Goal: Task Accomplishment & Management: Manage account settings

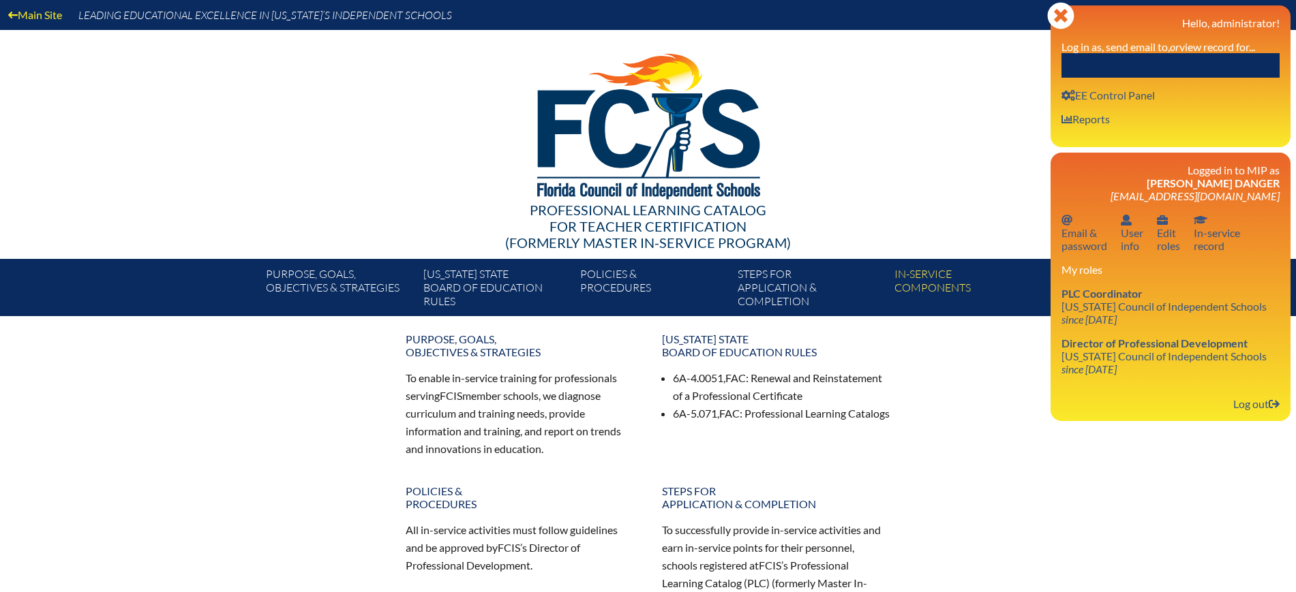
click at [1224, 64] on input "text" at bounding box center [1170, 65] width 218 height 25
paste input "[PERSON_NAME]"
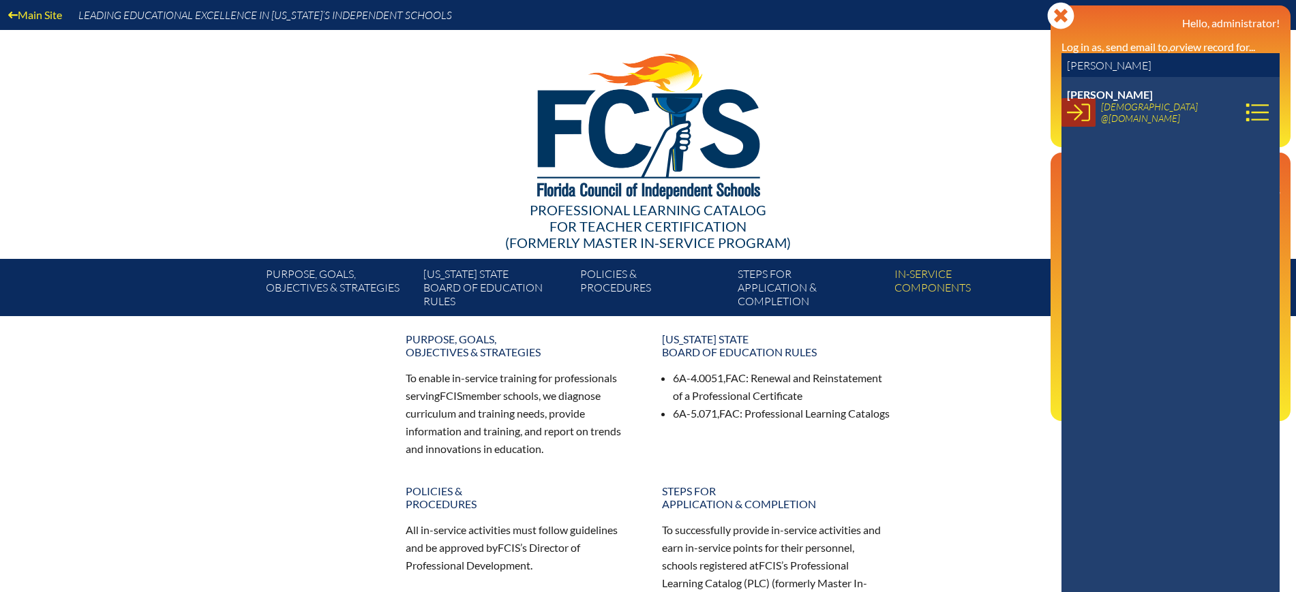
type input "[PERSON_NAME]"
click at [1073, 113] on icon at bounding box center [1078, 112] width 23 height 23
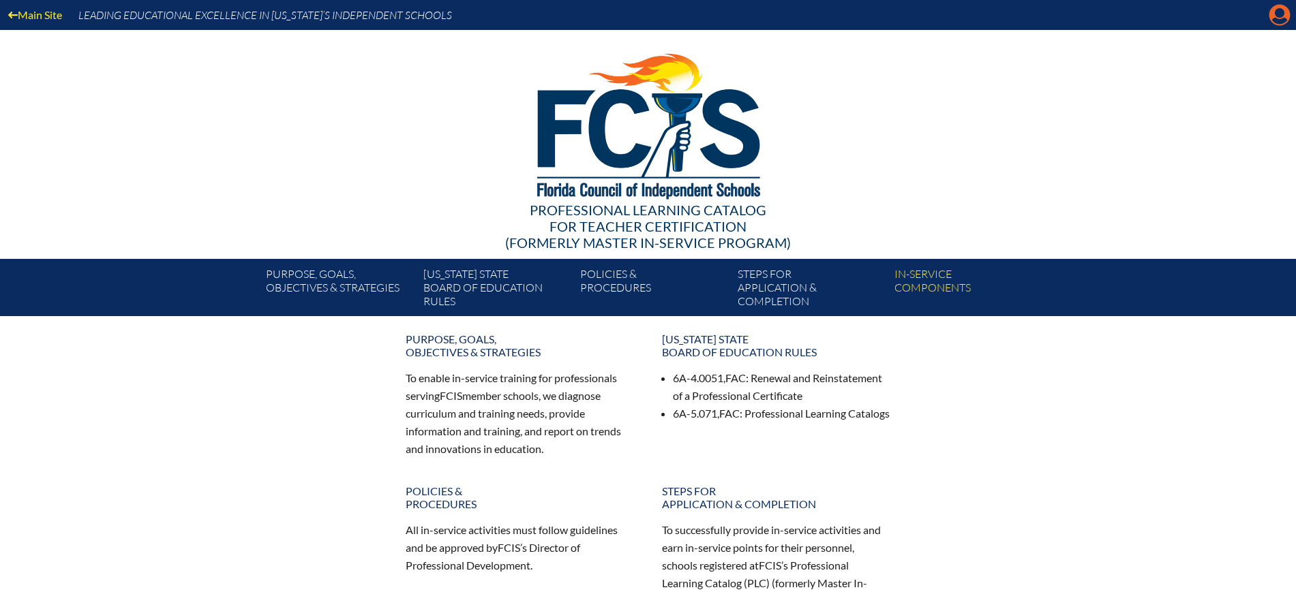
click at [1277, 14] on icon "Manage account" at bounding box center [1279, 15] width 22 height 22
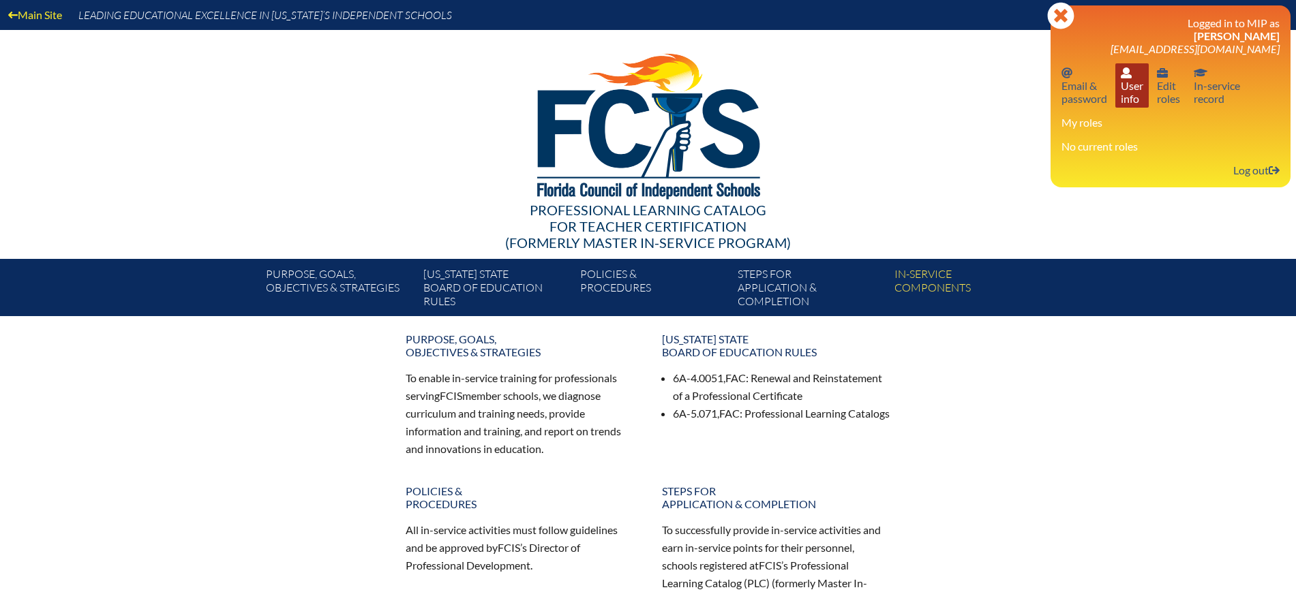
click at [1124, 87] on link "User info User info" at bounding box center [1131, 85] width 33 height 44
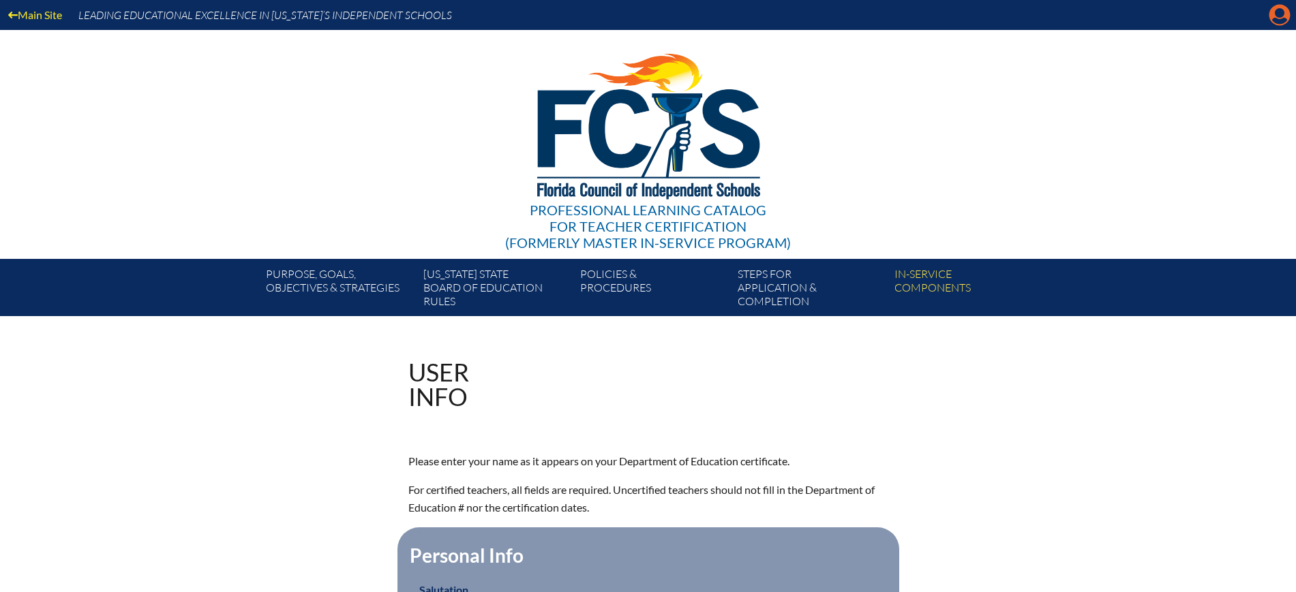
click at [1277, 14] on icon "Manage account" at bounding box center [1279, 15] width 22 height 22
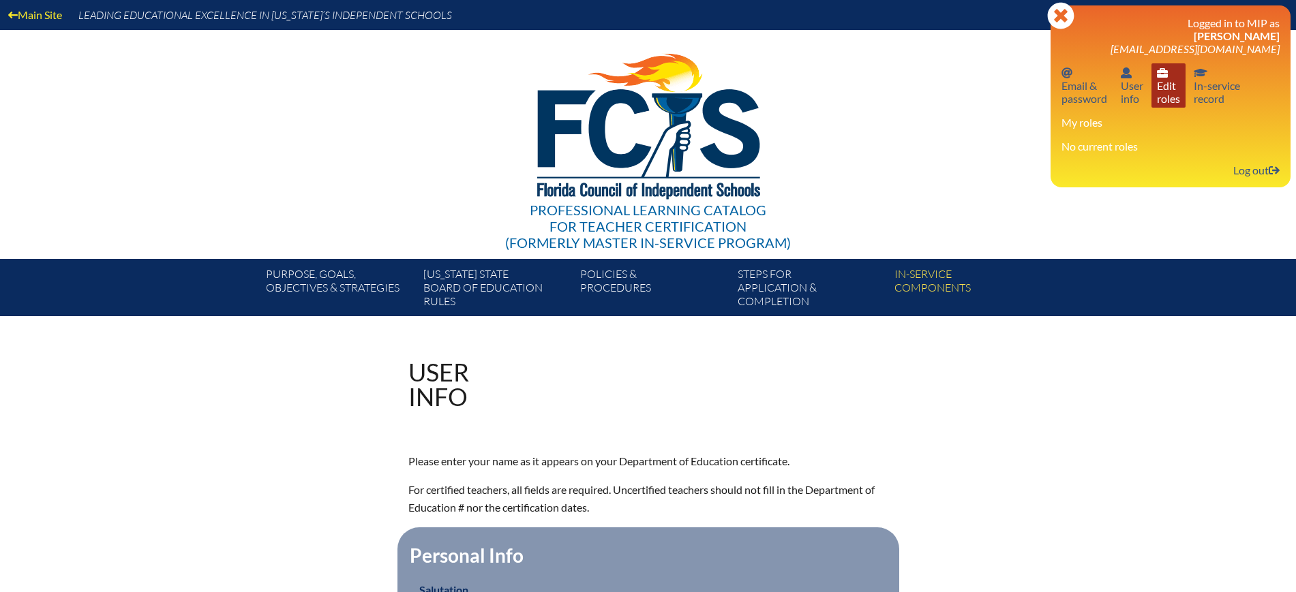
click at [1168, 83] on link "User info Edit roles" at bounding box center [1168, 85] width 34 height 44
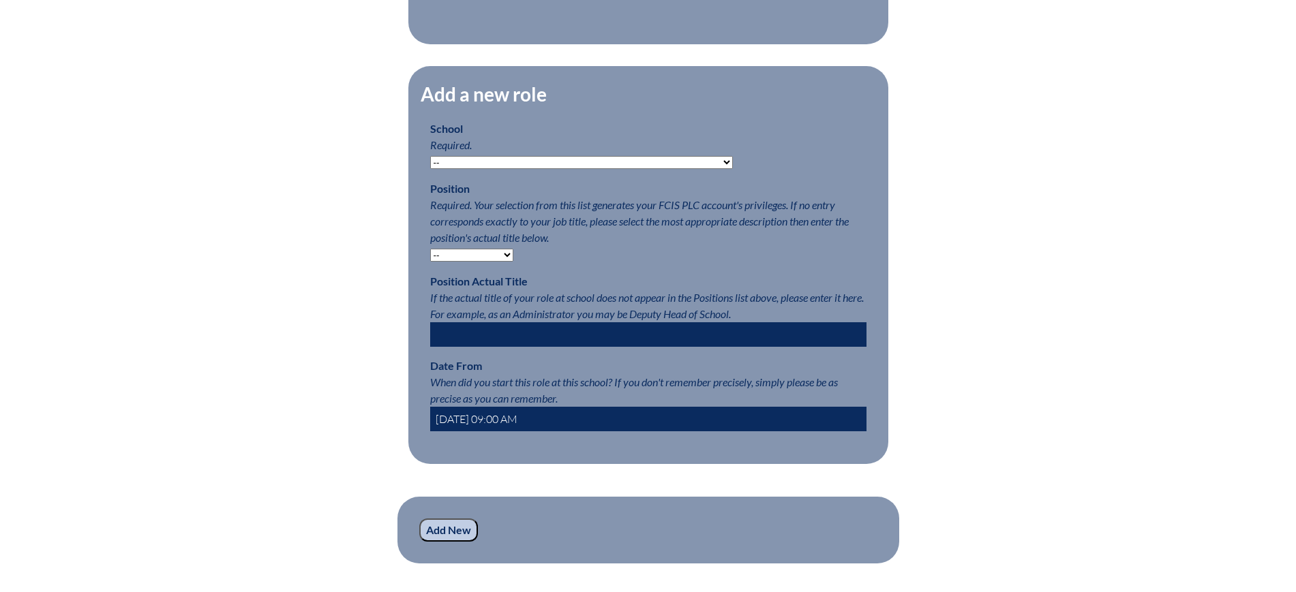
scroll to position [681, 0]
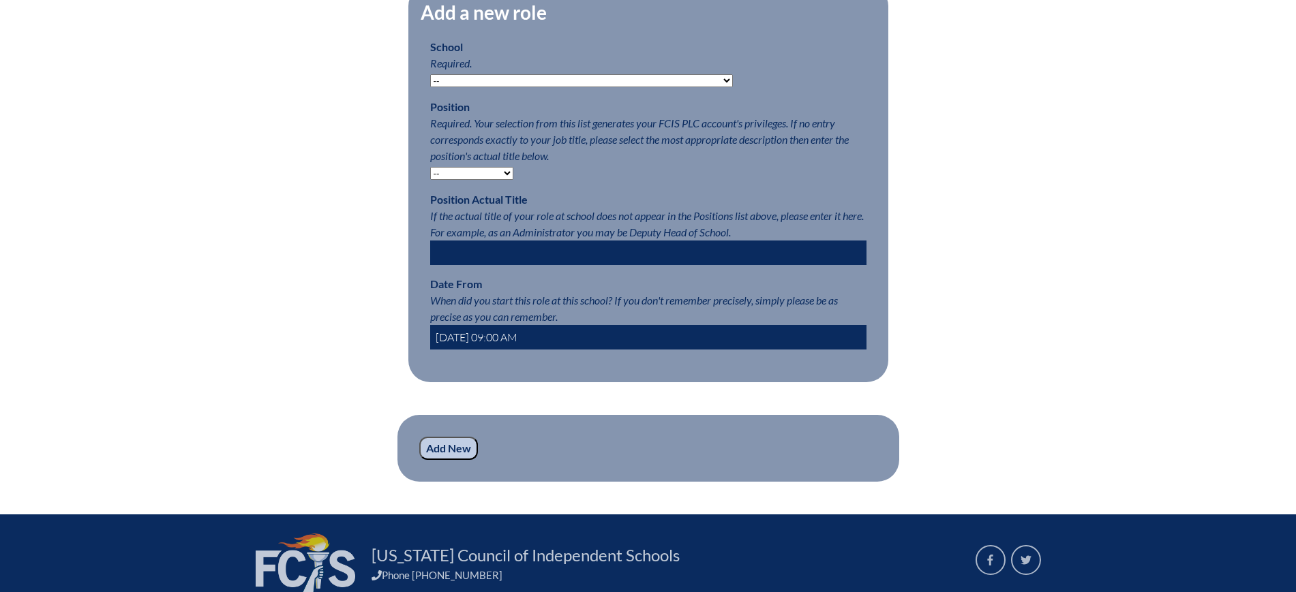
click at [632, 87] on select "-- [MEDICAL_DATA] Inspired Academy Academy at [GEOGRAPHIC_DATA] Academy at the …" at bounding box center [581, 80] width 303 height 13
select select "20291"
click at [430, 85] on select "-- [MEDICAL_DATA] Inspired Academy Academy at [GEOGRAPHIC_DATA] Academy at the …" at bounding box center [581, 80] width 303 height 13
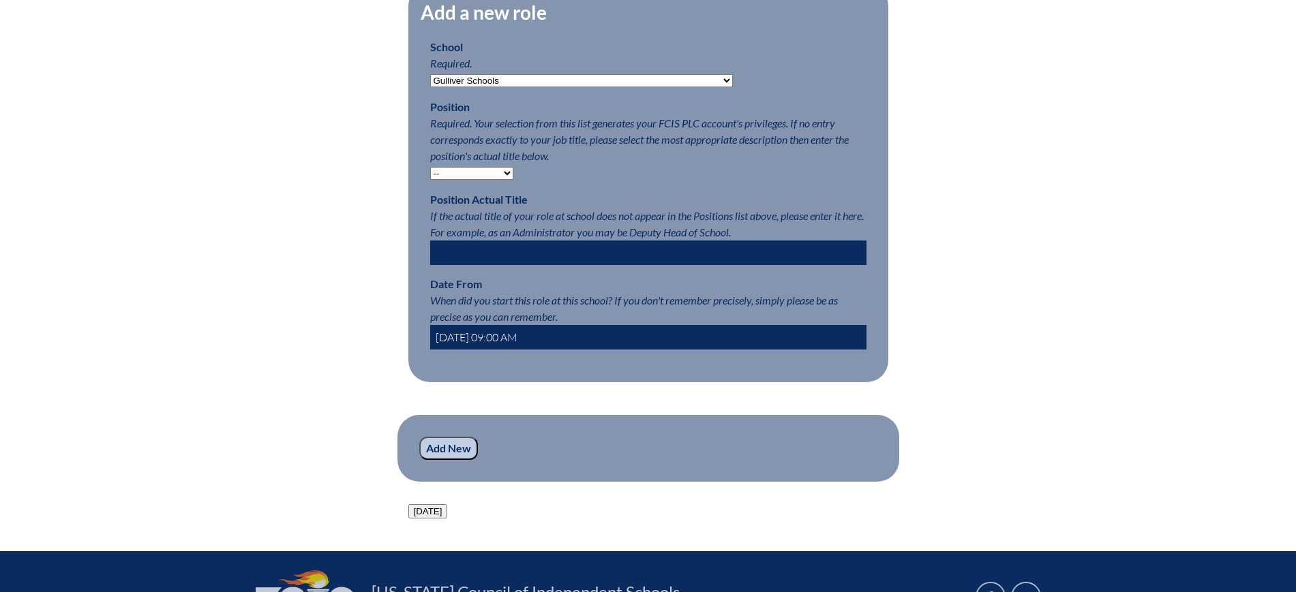
click at [456, 350] on input "2025-08-17 09:00 AM" at bounding box center [648, 337] width 436 height 25
click at [474, 348] on input "2025-08-17 09:00 AM" at bounding box center [648, 337] width 436 height 25
click at [491, 350] on input "2025-07-17 09:00 AM" at bounding box center [648, 337] width 436 height 25
type input "2025-07-1 09:00 AM"
click at [457, 460] on input "Add New" at bounding box center [448, 448] width 59 height 23
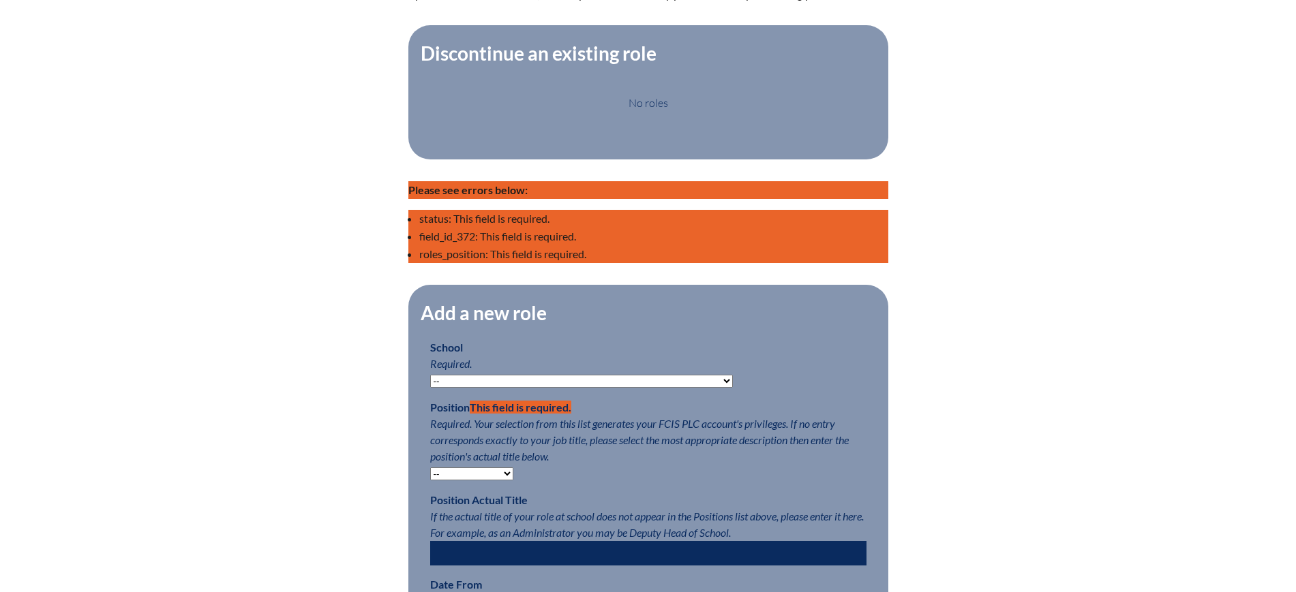
scroll to position [681, 0]
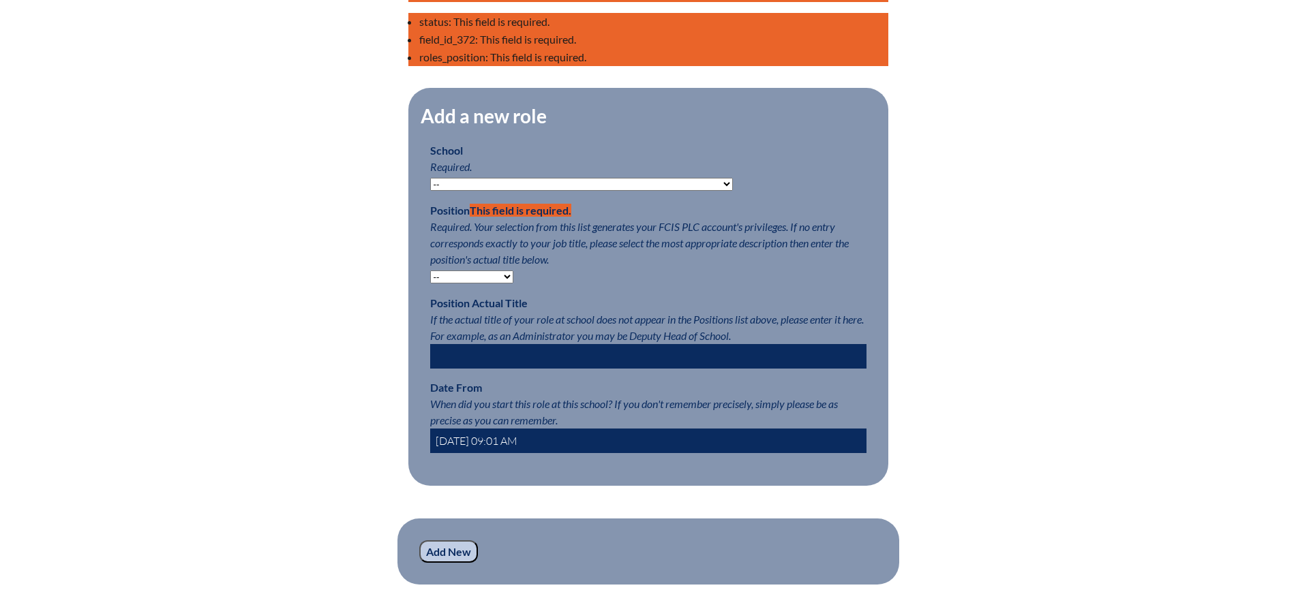
click at [525, 189] on select "-- Autism Inspired Academy Academy at Ocean Reef Academy at the Lakes Academy P…" at bounding box center [581, 184] width 303 height 13
select select "20291"
click at [430, 187] on select "-- Autism Inspired Academy Academy at Ocean Reef Academy at the Lakes Academy P…" at bounding box center [581, 184] width 303 height 13
click at [492, 283] on select "-- Teacher PLC Coordinator Head of School Administrator" at bounding box center [471, 277] width 83 height 13
select select "15563"
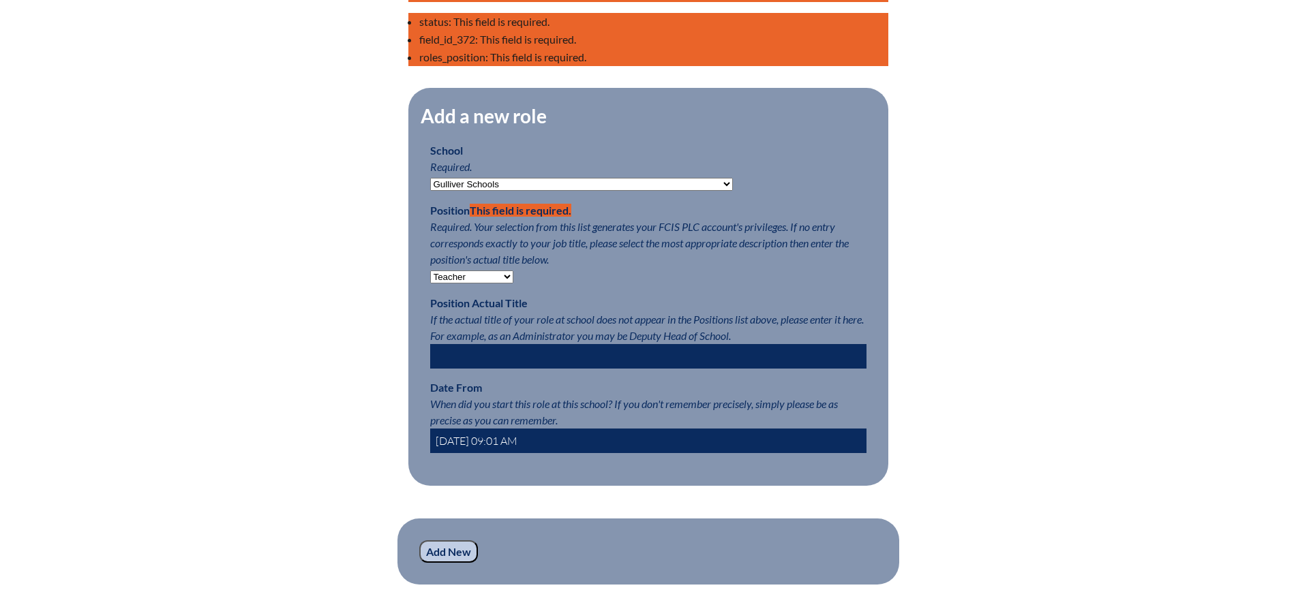
click at [430, 280] on select "-- Teacher PLC Coordinator Head of School Administrator" at bounding box center [471, 277] width 83 height 13
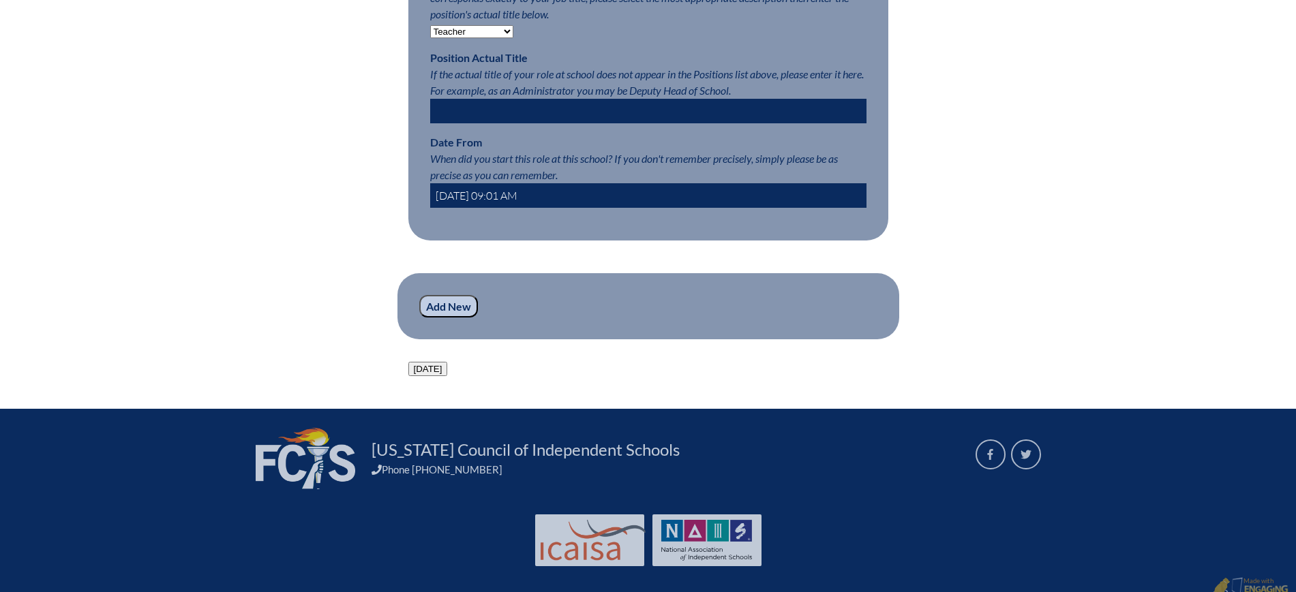
click at [452, 206] on input "2025-08-17 09:01 AM" at bounding box center [648, 195] width 436 height 25
click at [470, 197] on input "2025-08-17 09:01 AM" at bounding box center [648, 195] width 436 height 25
click at [486, 203] on input "2025-07-17 09:01 AM" at bounding box center [648, 195] width 436 height 25
type input "2025-07-1 09:01 AM"
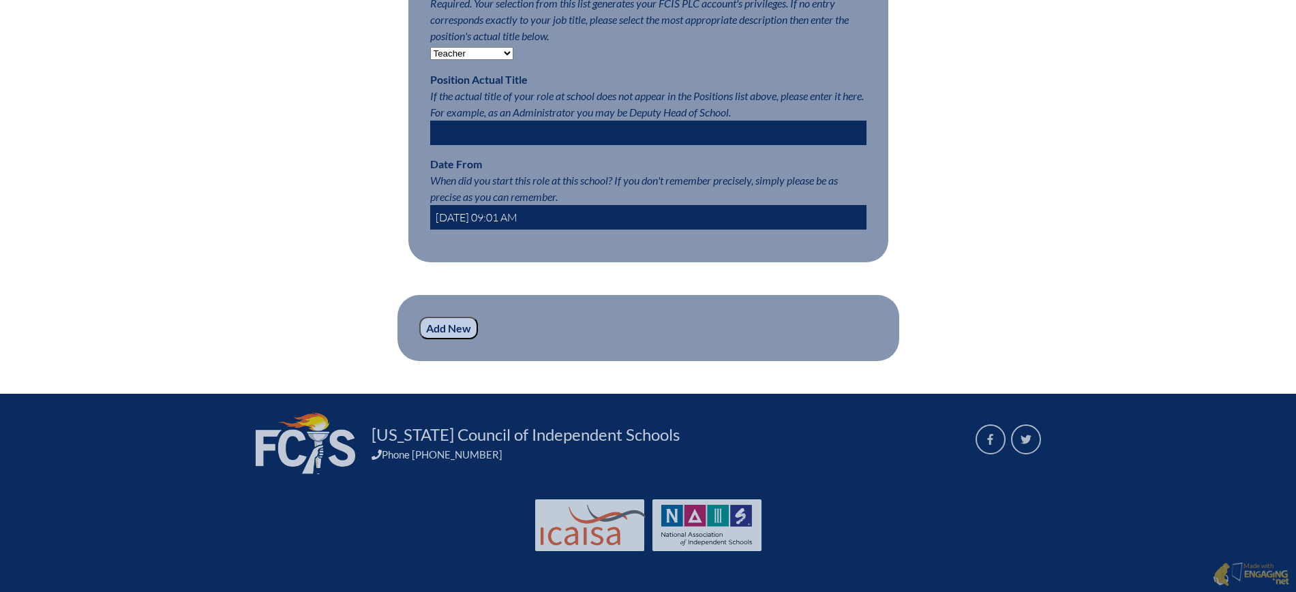
click at [449, 326] on input "Add New" at bounding box center [448, 328] width 59 height 23
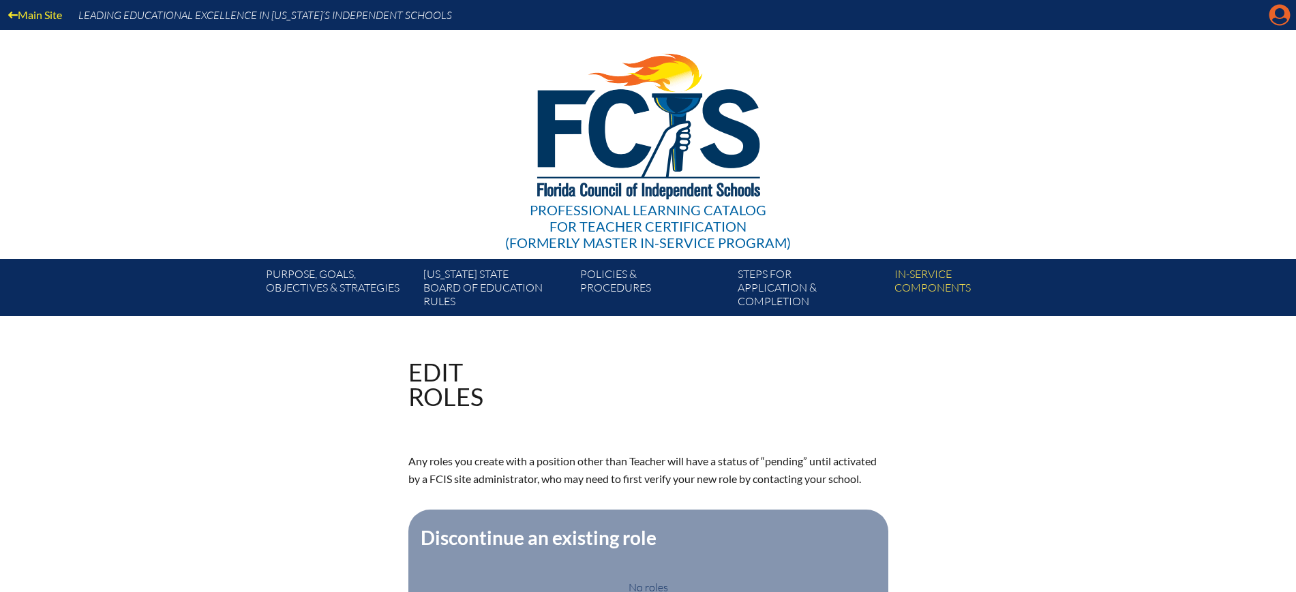
click at [1276, 18] on icon "Manage account" at bounding box center [1279, 15] width 22 height 22
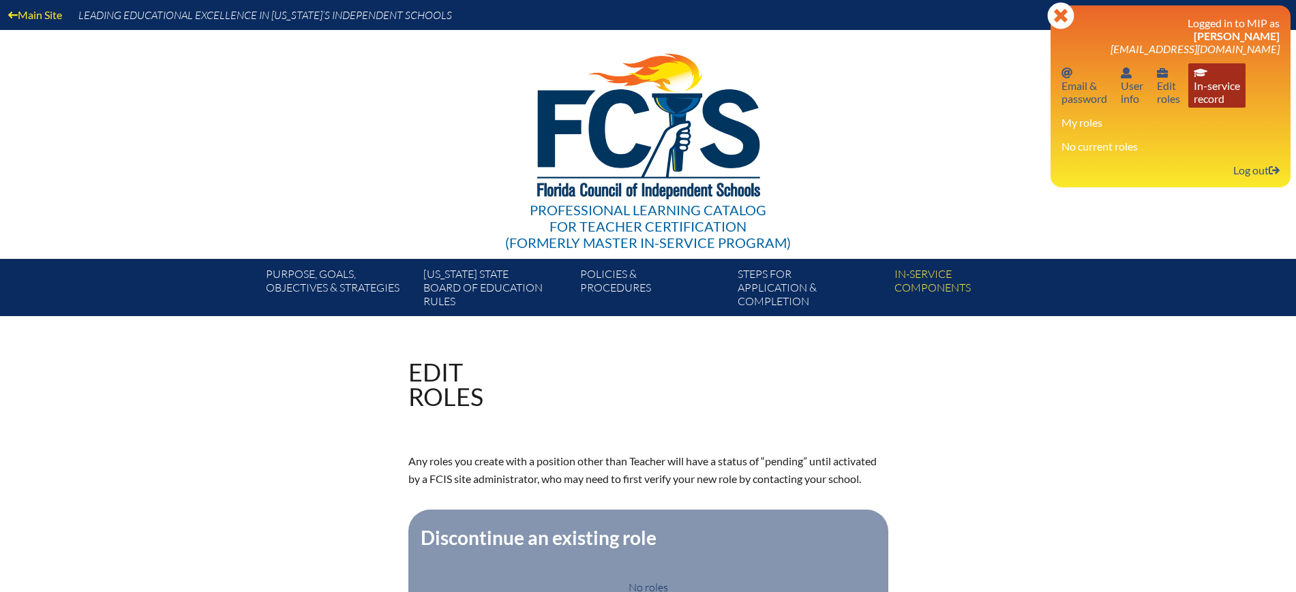
drag, startPoint x: 1197, startPoint y: 93, endPoint x: 1215, endPoint y: 97, distance: 18.2
click at [1197, 93] on link "In-service record In-service record" at bounding box center [1216, 85] width 57 height 44
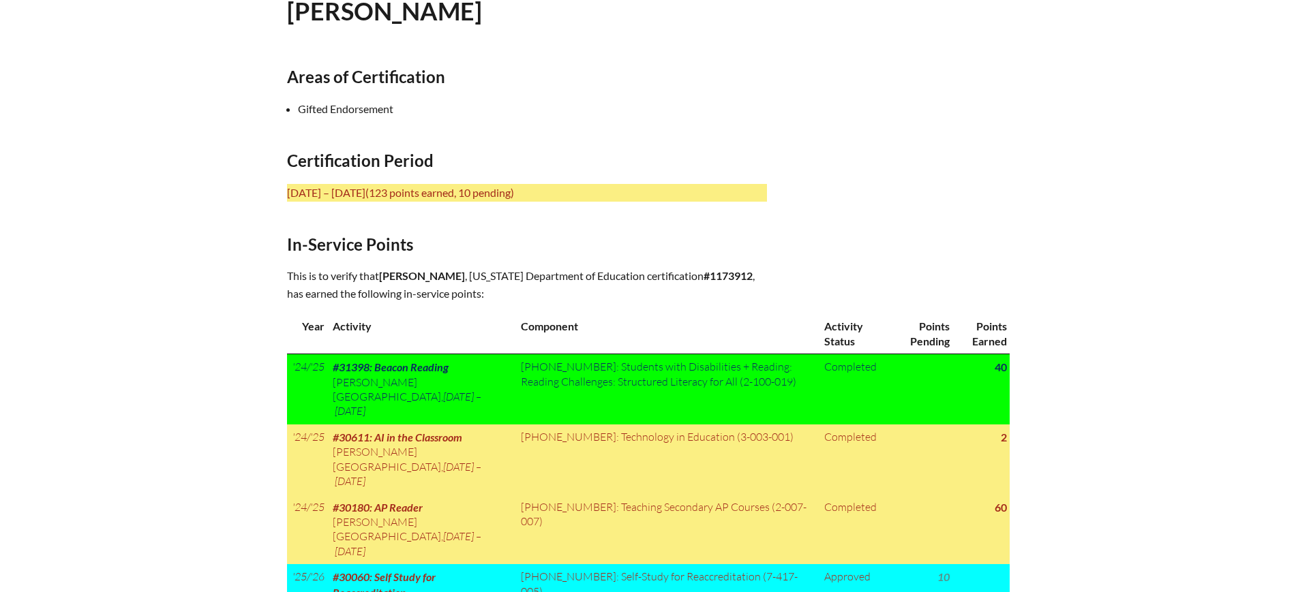
scroll to position [416, 0]
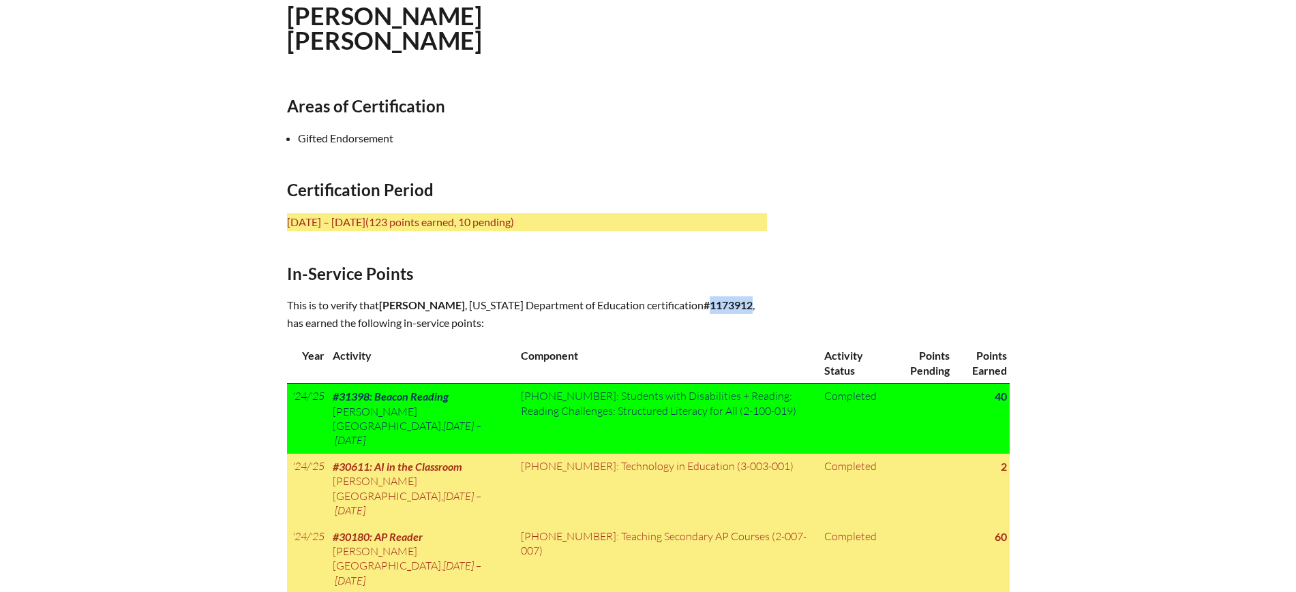
drag, startPoint x: 760, startPoint y: 300, endPoint x: 717, endPoint y: 303, distance: 43.1
click at [717, 303] on b "#1173912" at bounding box center [727, 304] width 49 height 13
copy b "1173912"
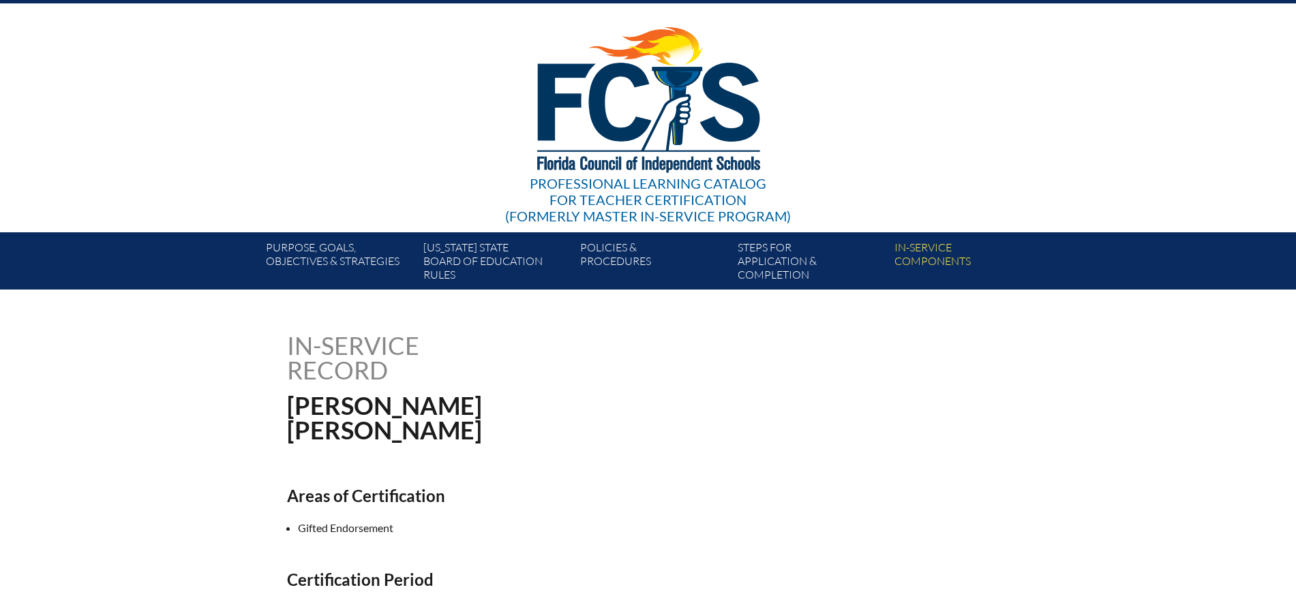
scroll to position [0, 0]
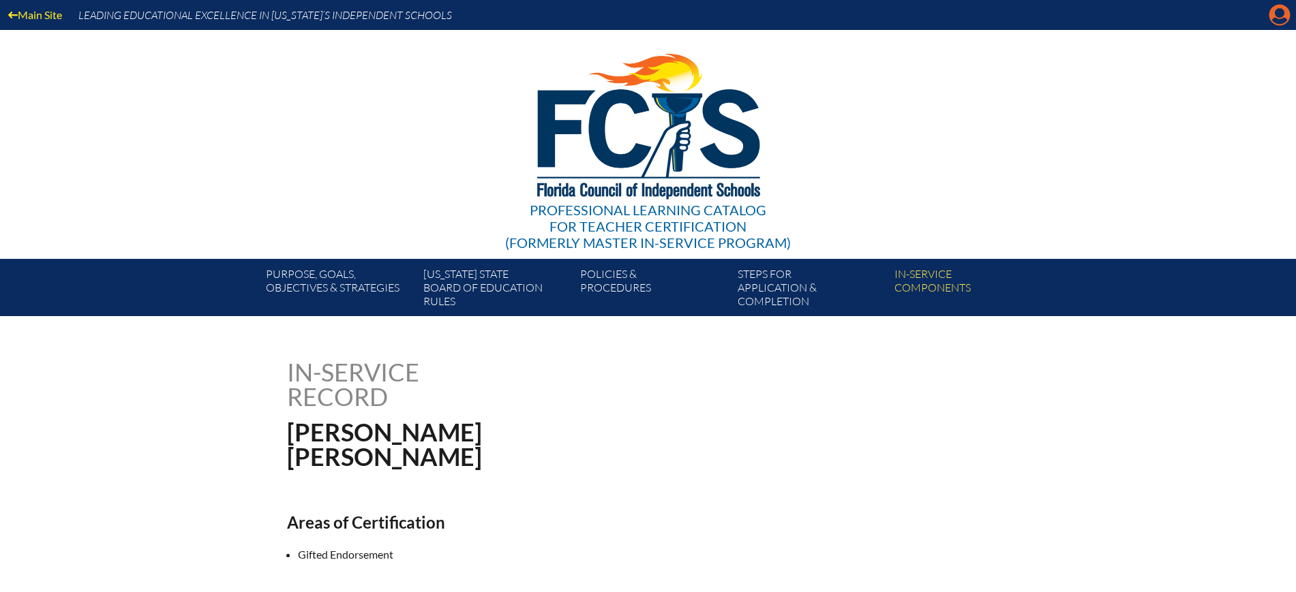
click at [1276, 7] on icon at bounding box center [1279, 15] width 21 height 21
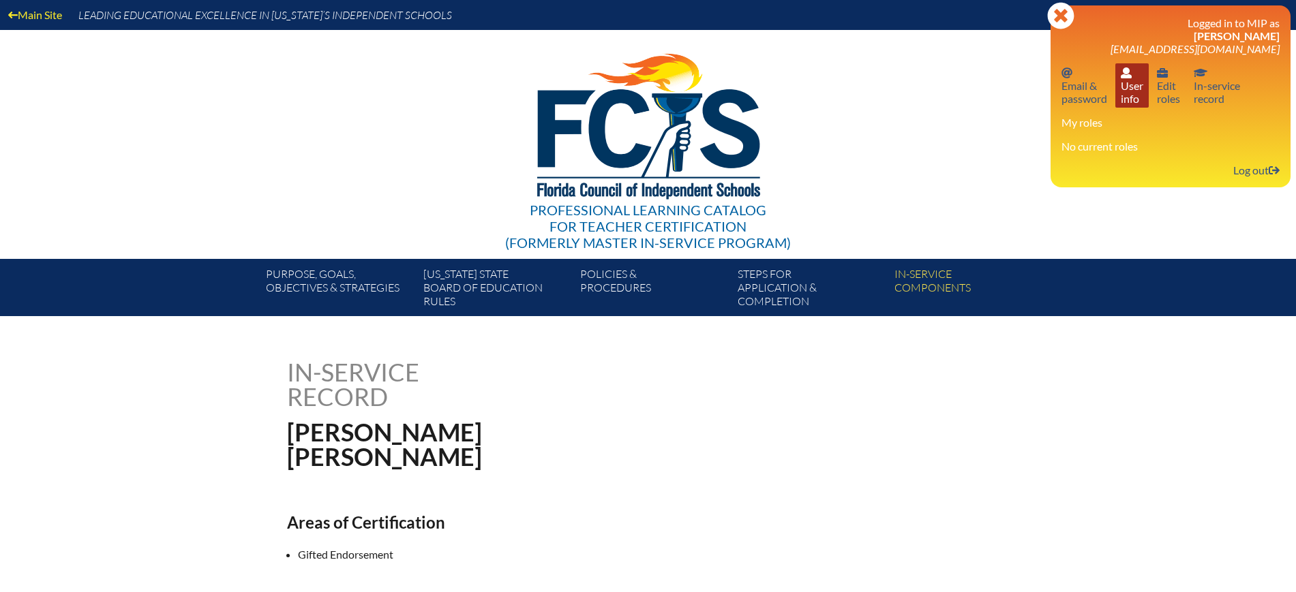
click at [1133, 97] on link "User info User info" at bounding box center [1131, 85] width 33 height 44
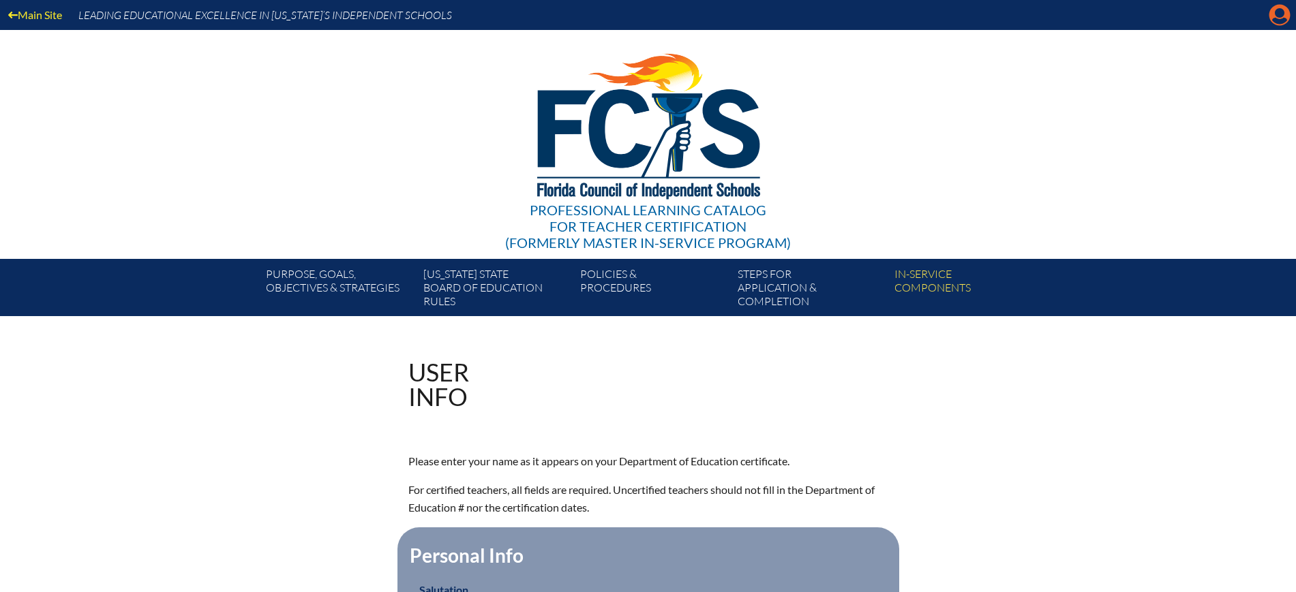
click at [1278, 15] on icon "Manage account" at bounding box center [1279, 15] width 22 height 22
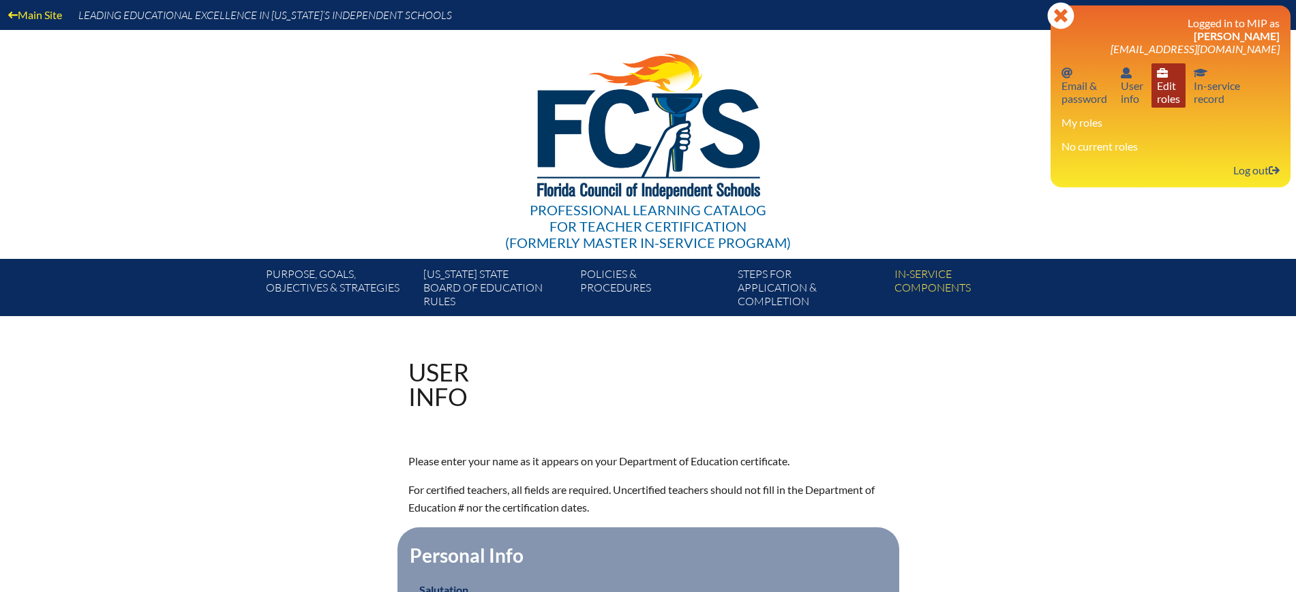
click at [1165, 81] on link "User info Edit roles" at bounding box center [1168, 85] width 34 height 44
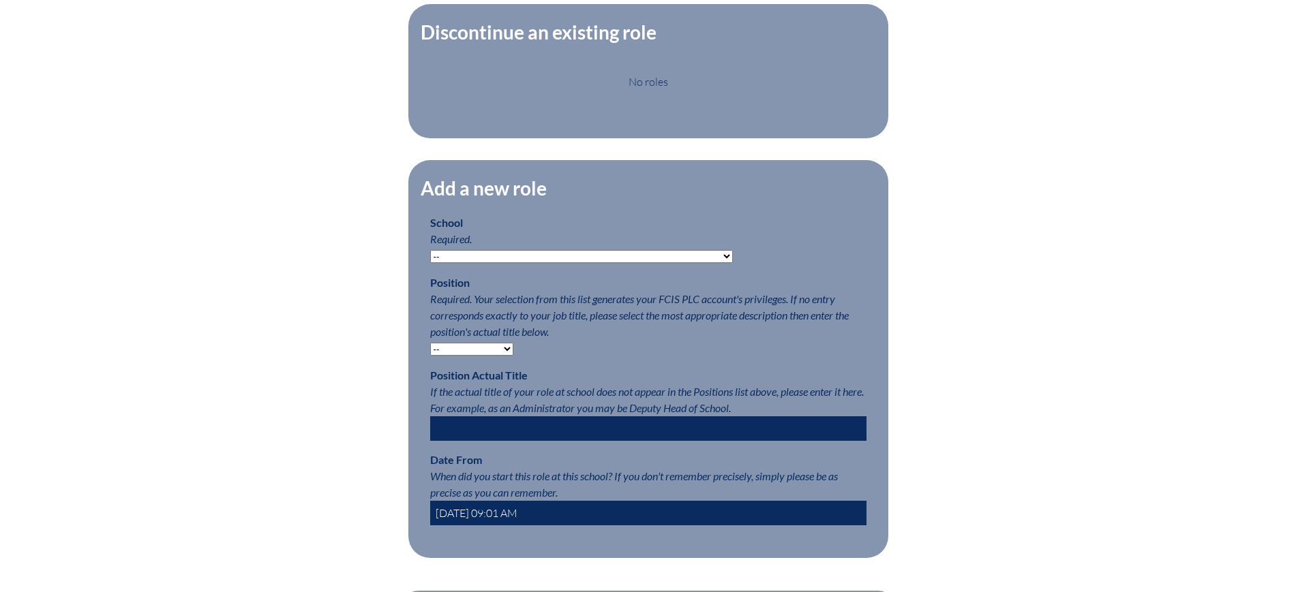
scroll to position [511, 0]
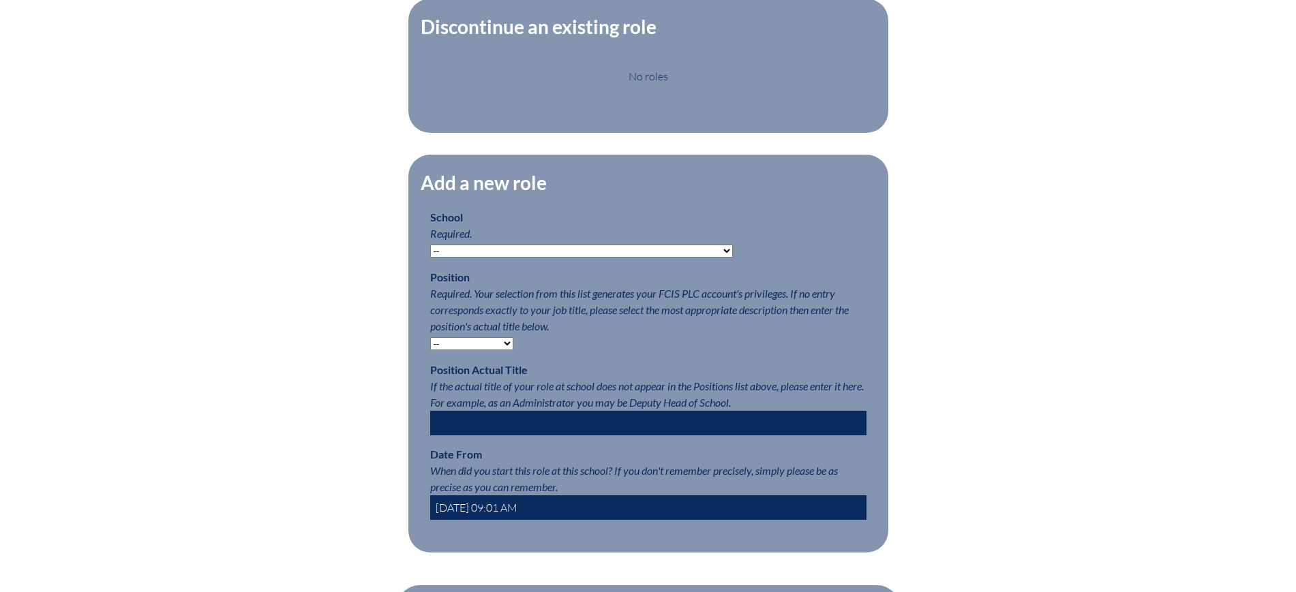
click at [528, 258] on select "-- Autism Inspired Academy Academy at Ocean Reef Academy at the Lakes Academy P…" at bounding box center [581, 251] width 303 height 13
select select "20291"
click at [430, 255] on select "-- Autism Inspired Academy Academy at Ocean Reef Academy at the Lakes Academy P…" at bounding box center [581, 251] width 303 height 13
click at [472, 350] on select "-- Teacher PLC Coordinator Head of School Administrator" at bounding box center [471, 343] width 83 height 13
select select "15563"
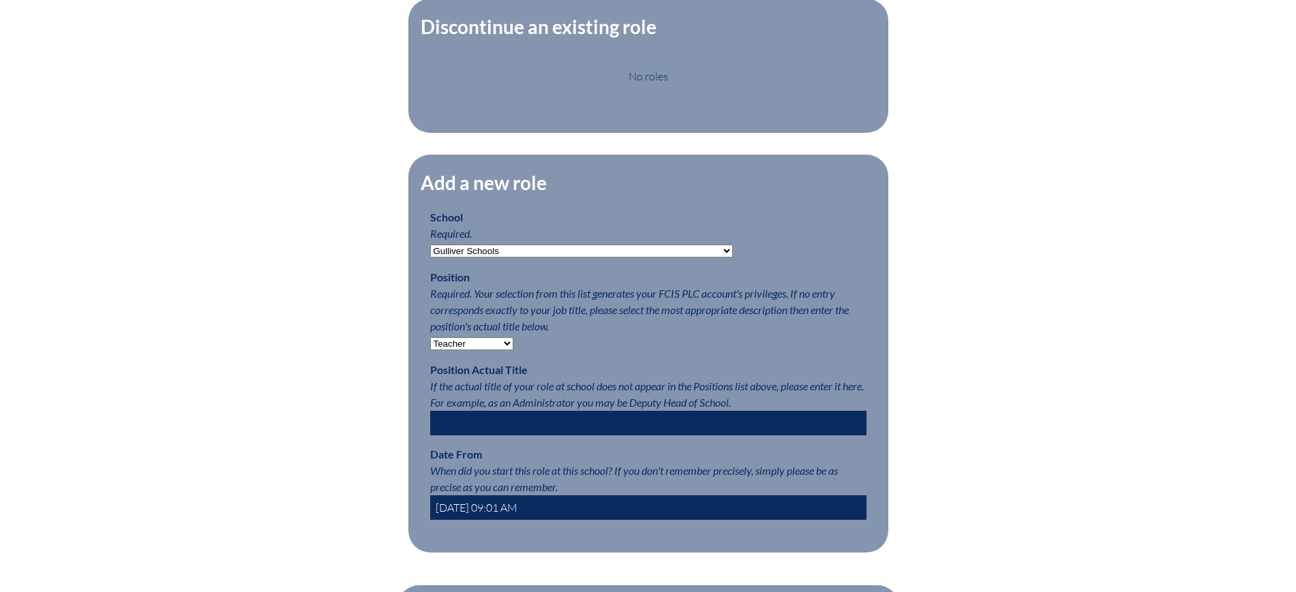
click at [430, 348] on select "-- Teacher PLC Coordinator Head of School Administrator" at bounding box center [471, 343] width 83 height 13
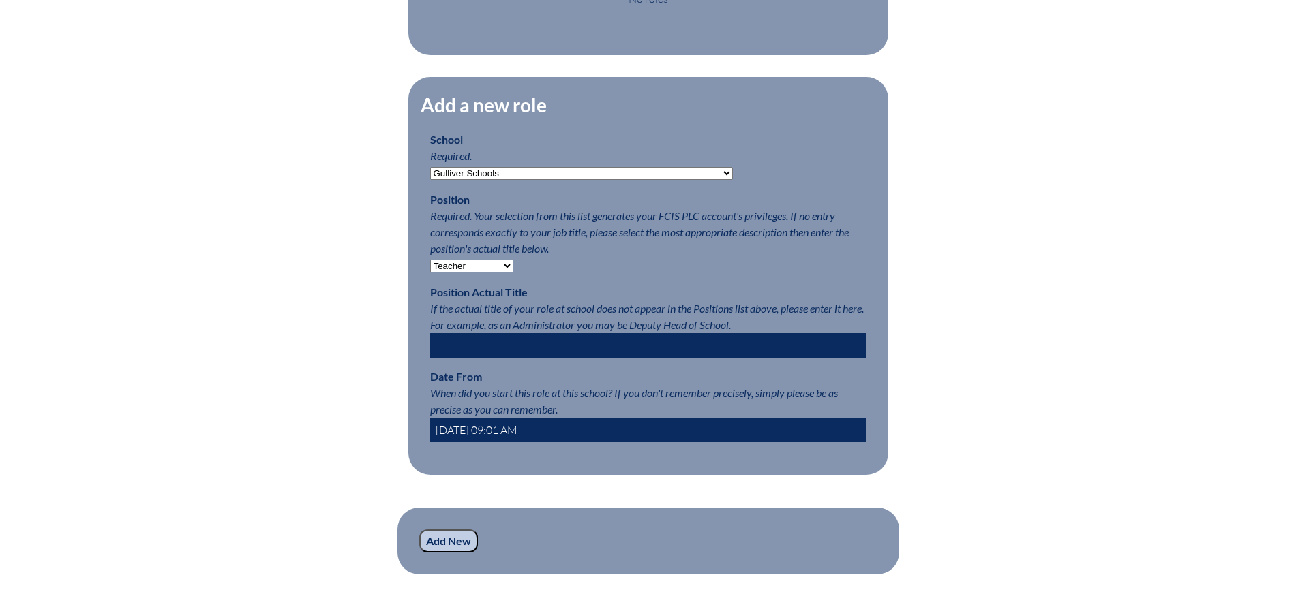
scroll to position [681, 0]
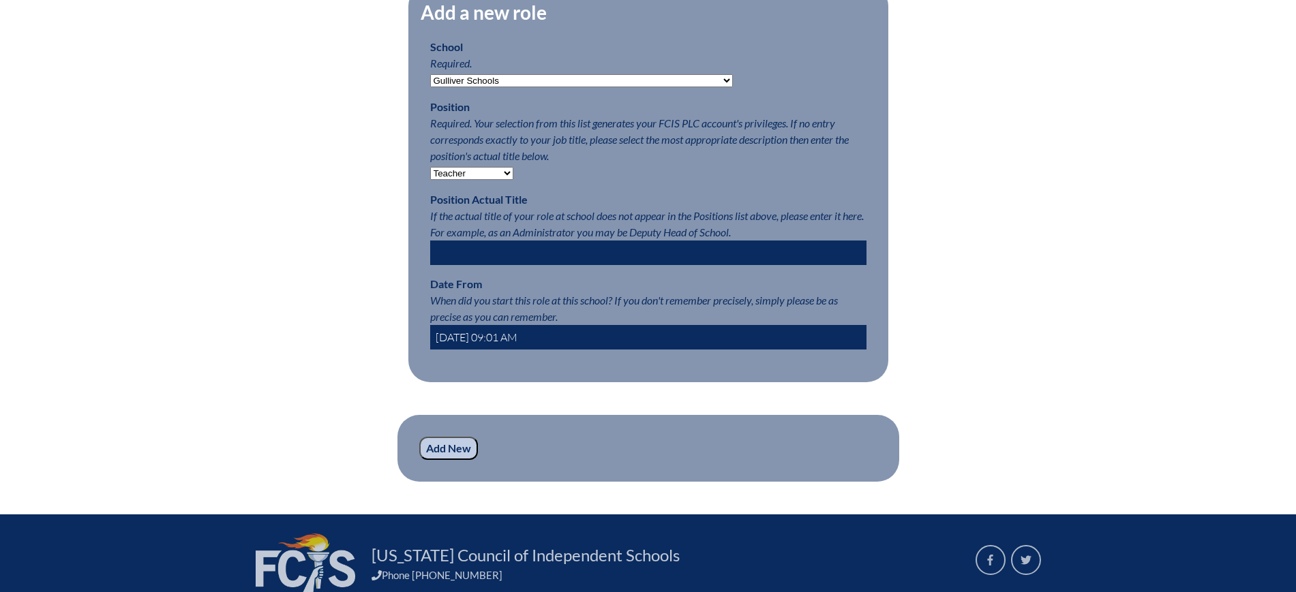
click at [451, 348] on input "2025-08-17 09:01 AM" at bounding box center [648, 337] width 436 height 25
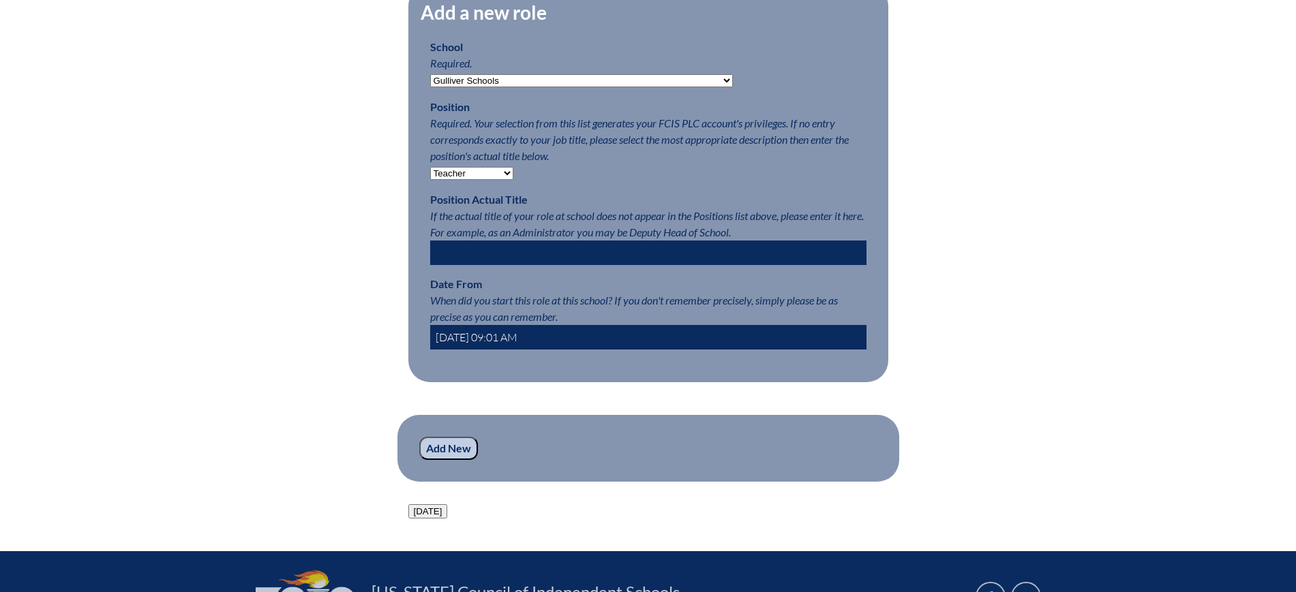
type input "2024-08-17 09:01 AM"
click at [320, 374] on div "Edit Roles Any roles you create with a position other than Teacher will have a …" at bounding box center [648, 98] width 766 height 840
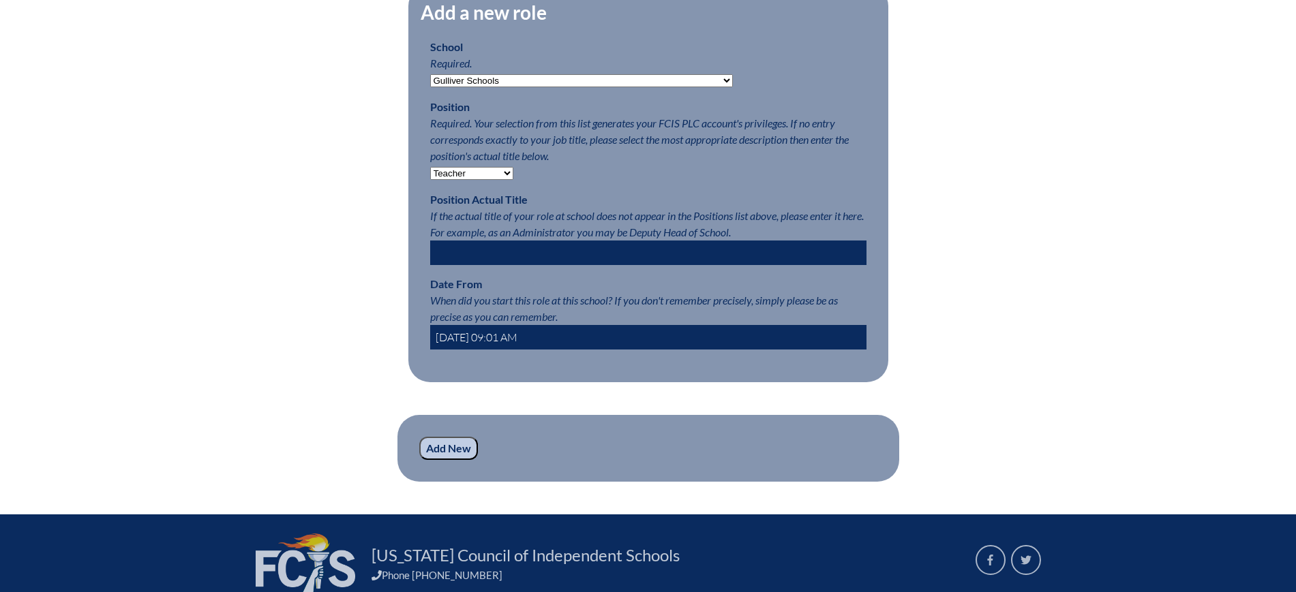
click at [439, 460] on input "Add New" at bounding box center [448, 448] width 59 height 23
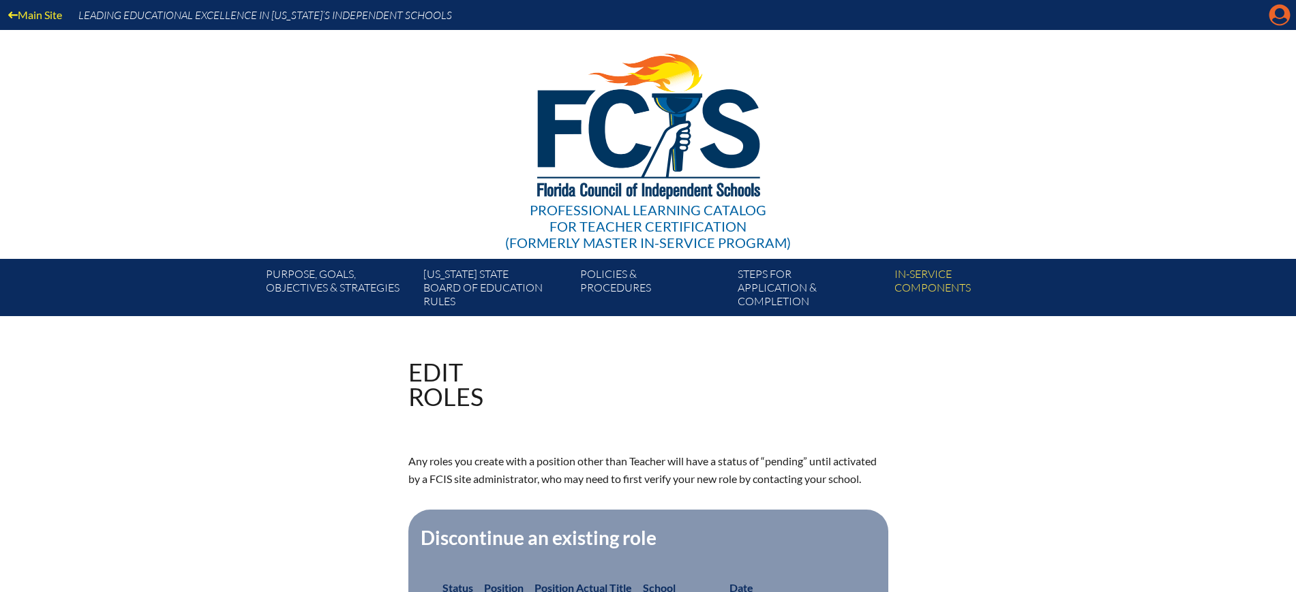
click at [1286, 18] on icon "Manage account" at bounding box center [1279, 15] width 22 height 22
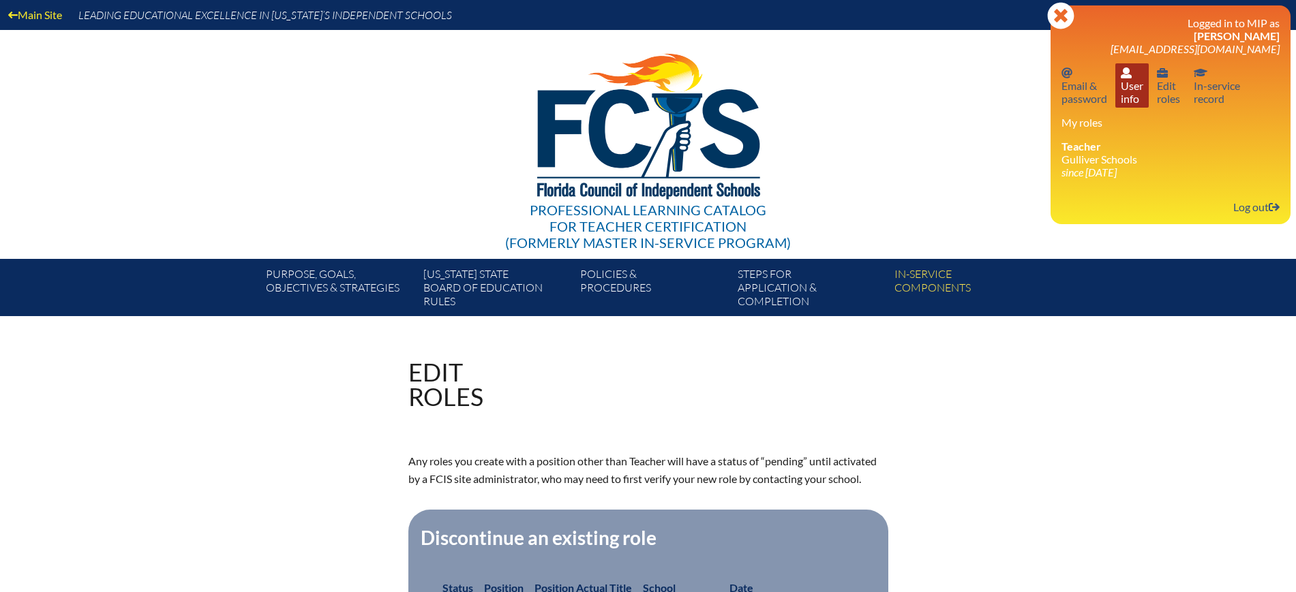
click at [1136, 103] on link "User info User info" at bounding box center [1131, 85] width 33 height 44
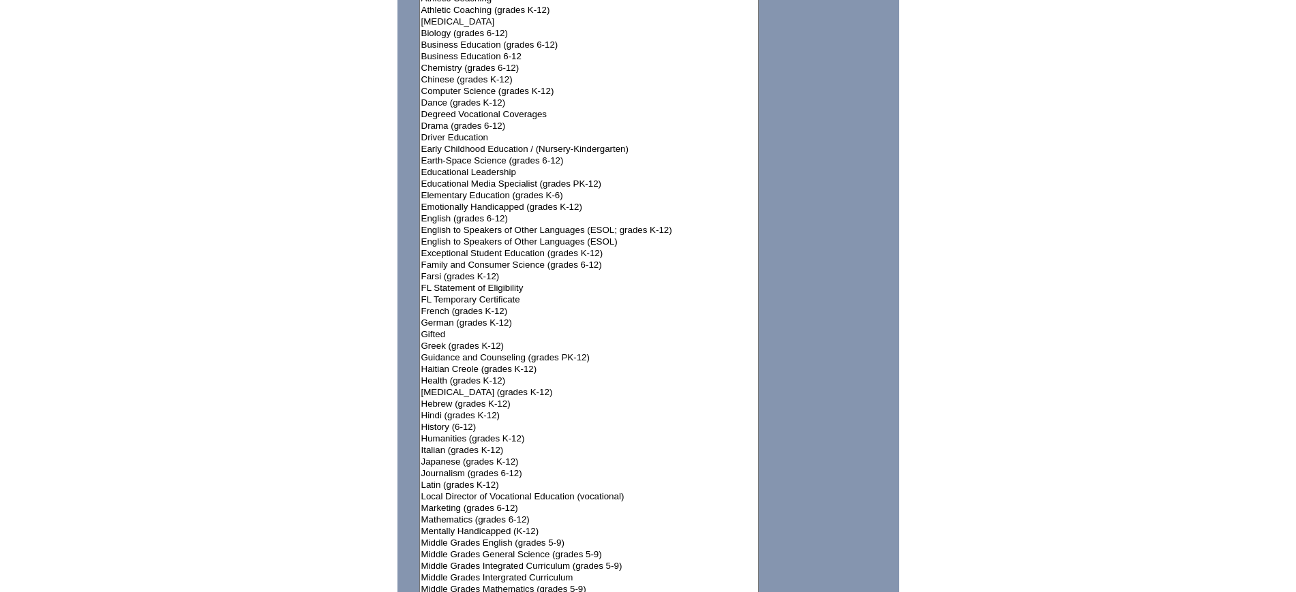
scroll to position [1107, 0]
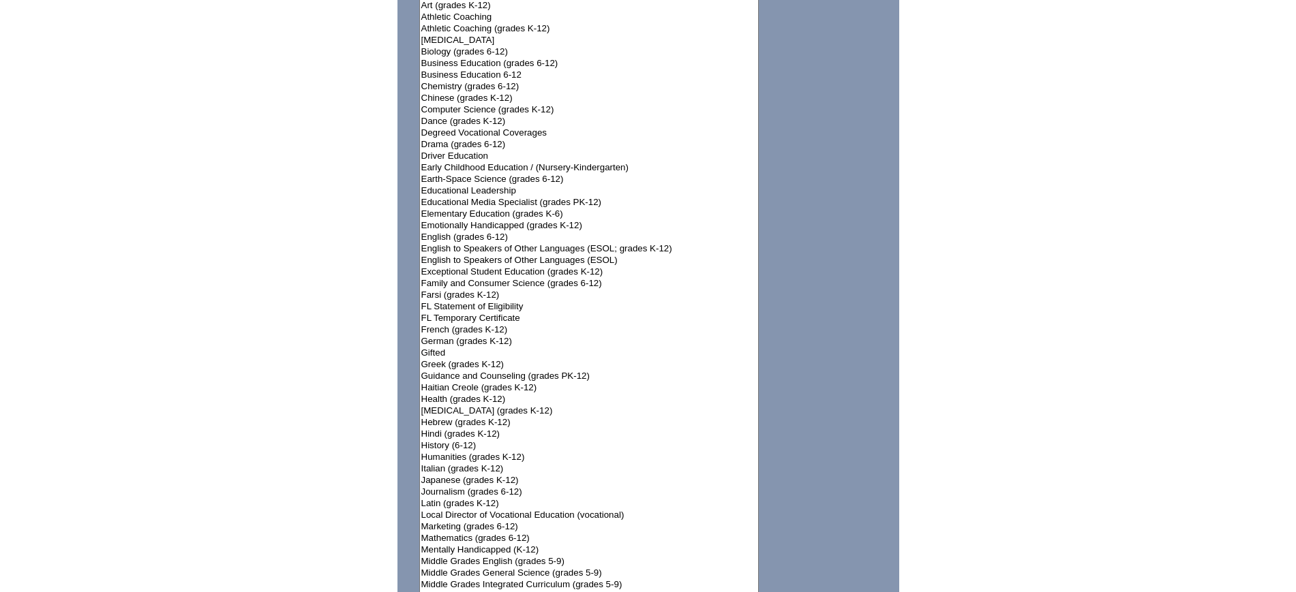
select select"]"] "15140"
click at [503, 232] on option "English (grades 6-12)" at bounding box center [589, 238] width 339 height 12
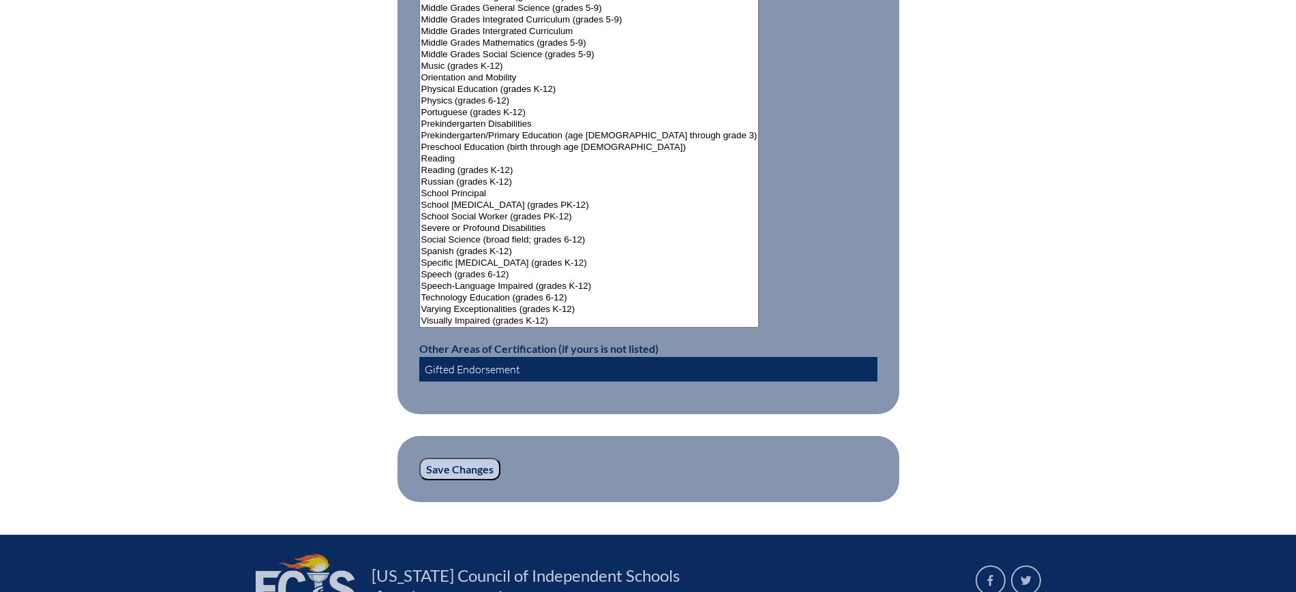
scroll to position [1807, 0]
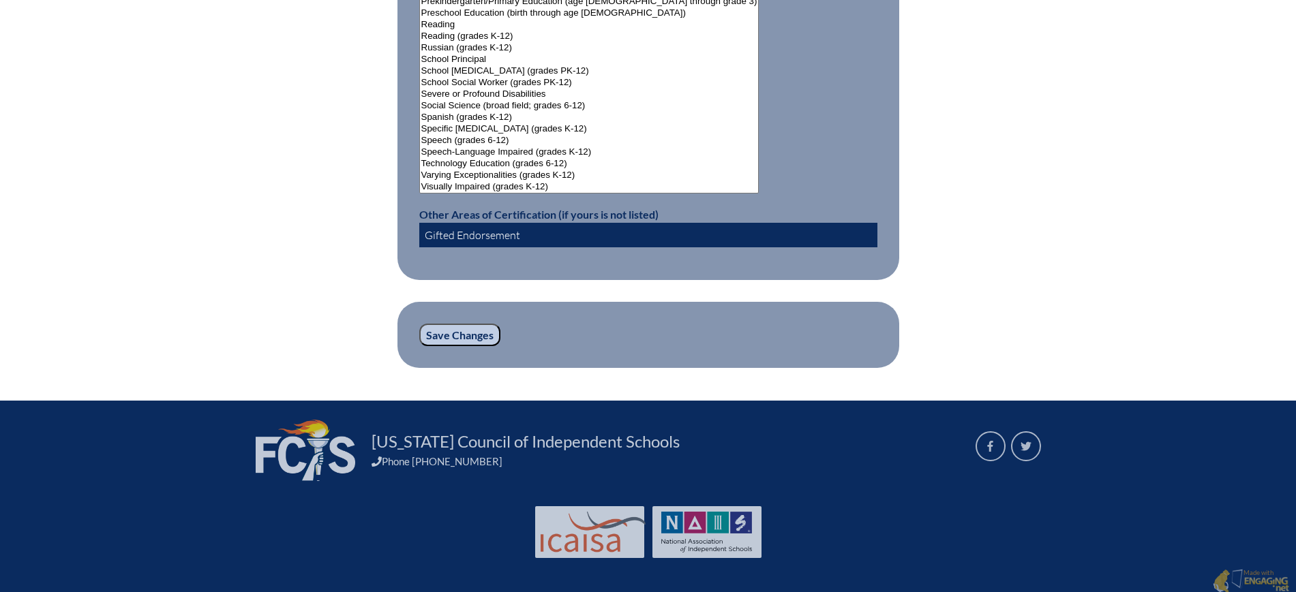
click at [480, 326] on input "Save Changes" at bounding box center [459, 335] width 81 height 23
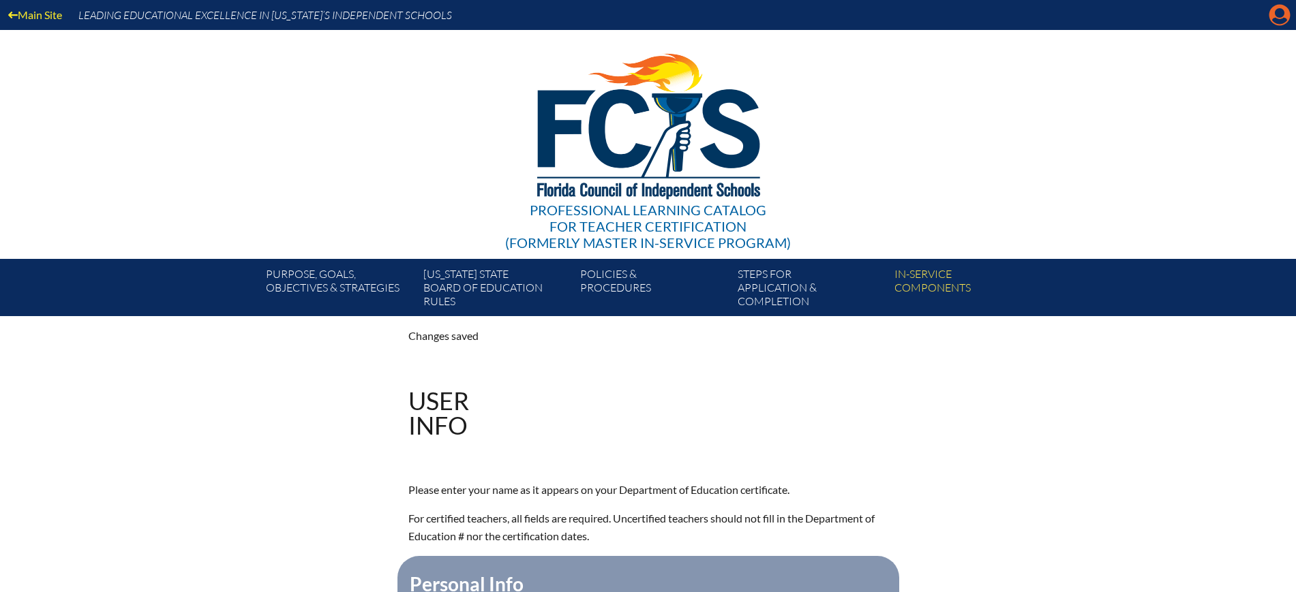
click at [1276, 10] on icon "Manage account" at bounding box center [1279, 15] width 22 height 22
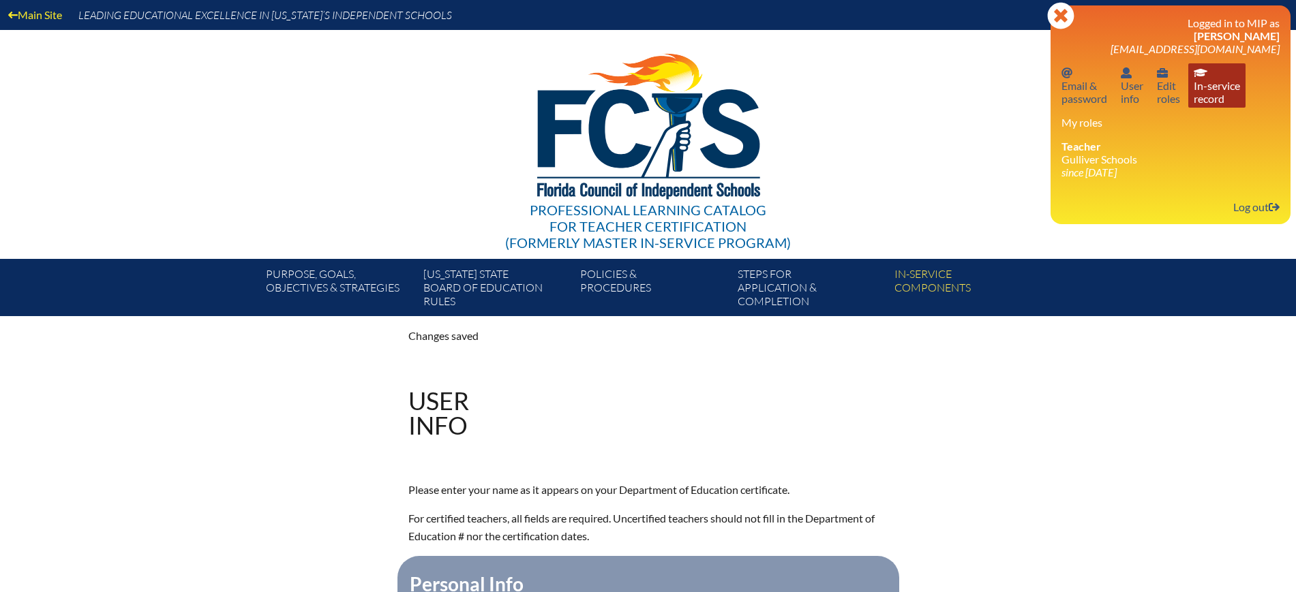
click at [1222, 98] on link "In-service record In-service record" at bounding box center [1216, 85] width 57 height 44
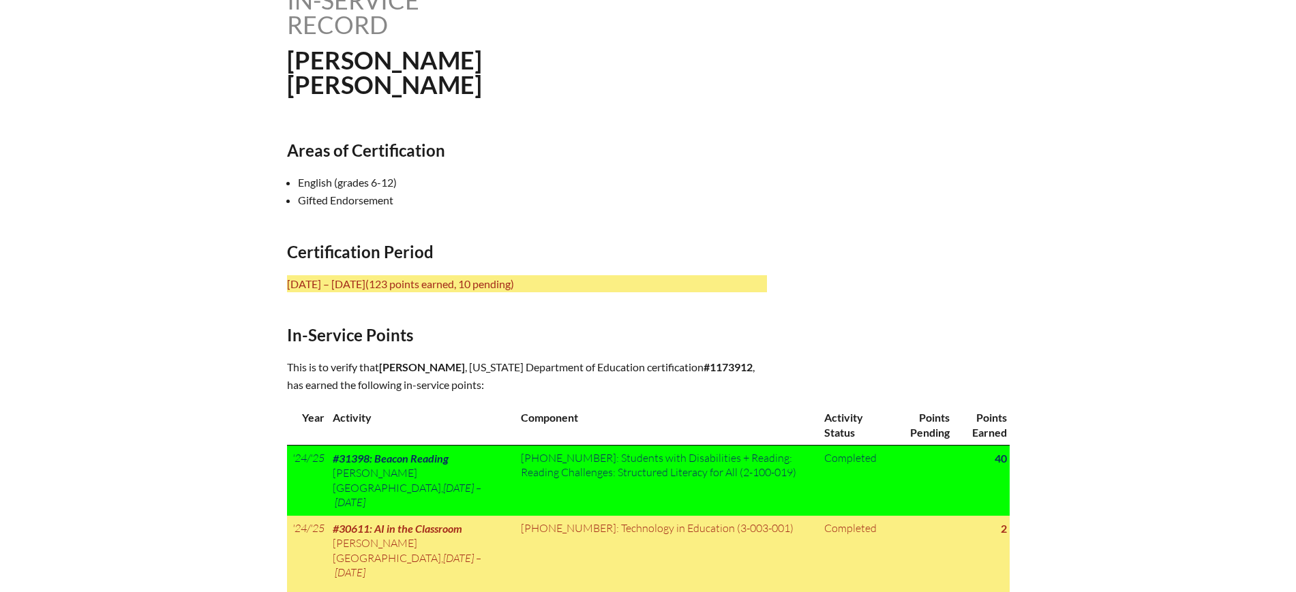
scroll to position [426, 0]
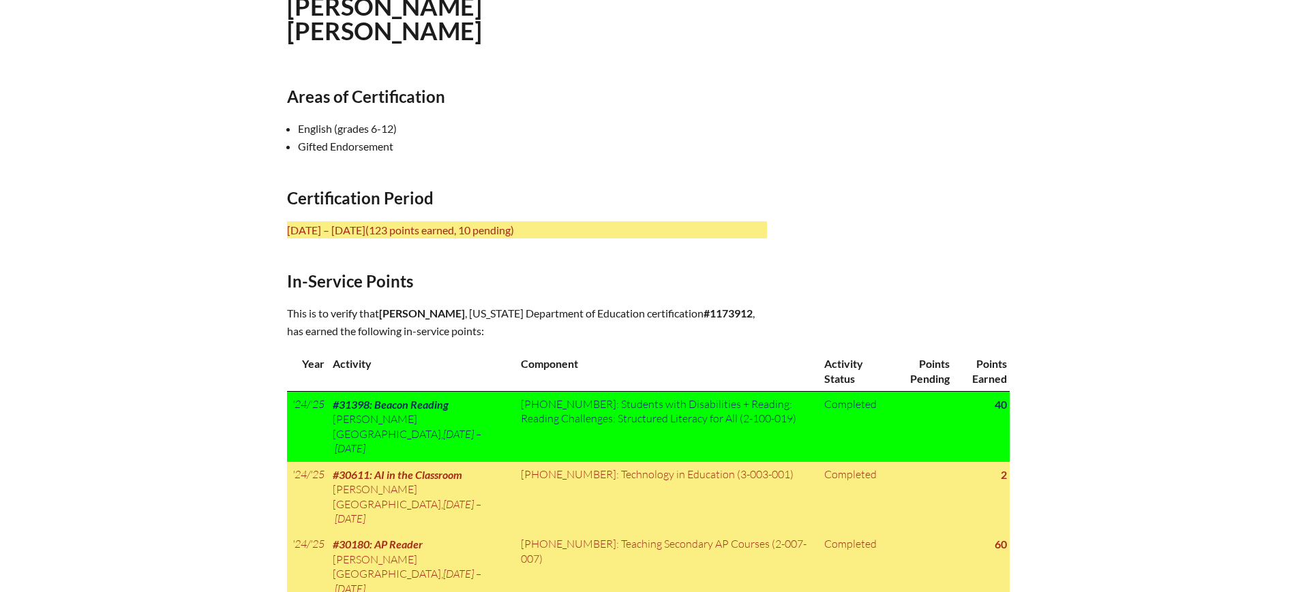
drag, startPoint x: 486, startPoint y: 313, endPoint x: 381, endPoint y: 311, distance: 105.0
click at [381, 311] on p "This is to verify that [PERSON_NAME] , [US_STATE] Department of Education certi…" at bounding box center [527, 322] width 480 height 35
copy p "[PERSON_NAME]"
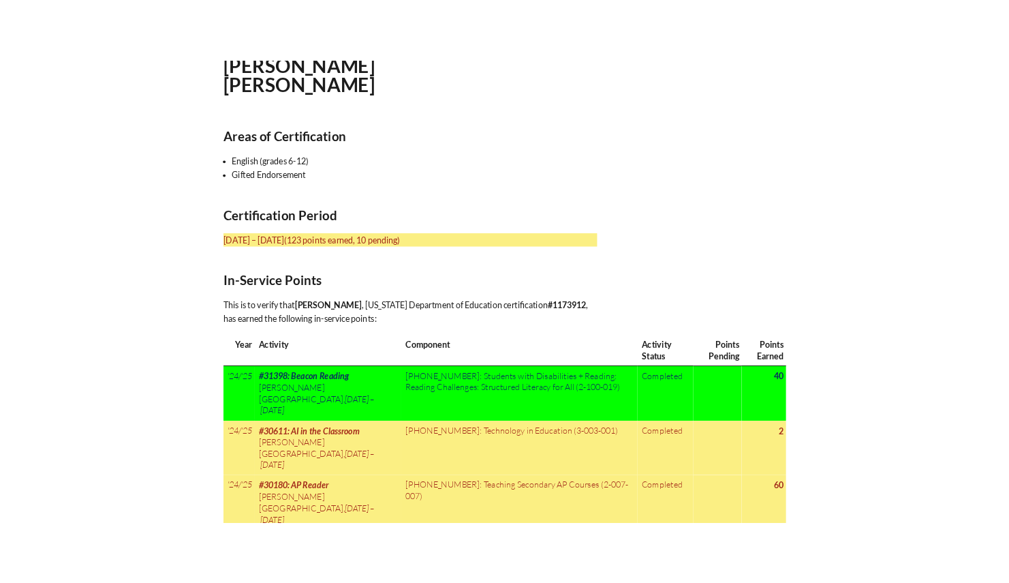
scroll to position [418, 0]
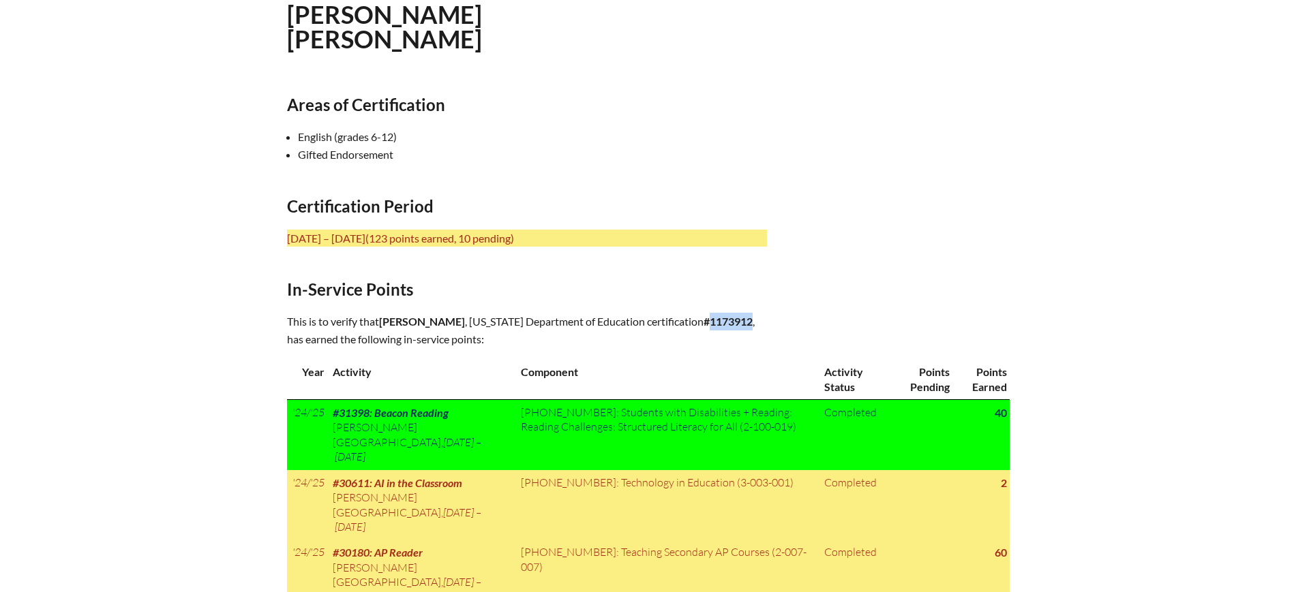
drag, startPoint x: 762, startPoint y: 314, endPoint x: 718, endPoint y: 322, distance: 44.3
click at [718, 322] on p "This is to verify that [PERSON_NAME] , [US_STATE] Department of Education certi…" at bounding box center [527, 330] width 480 height 35
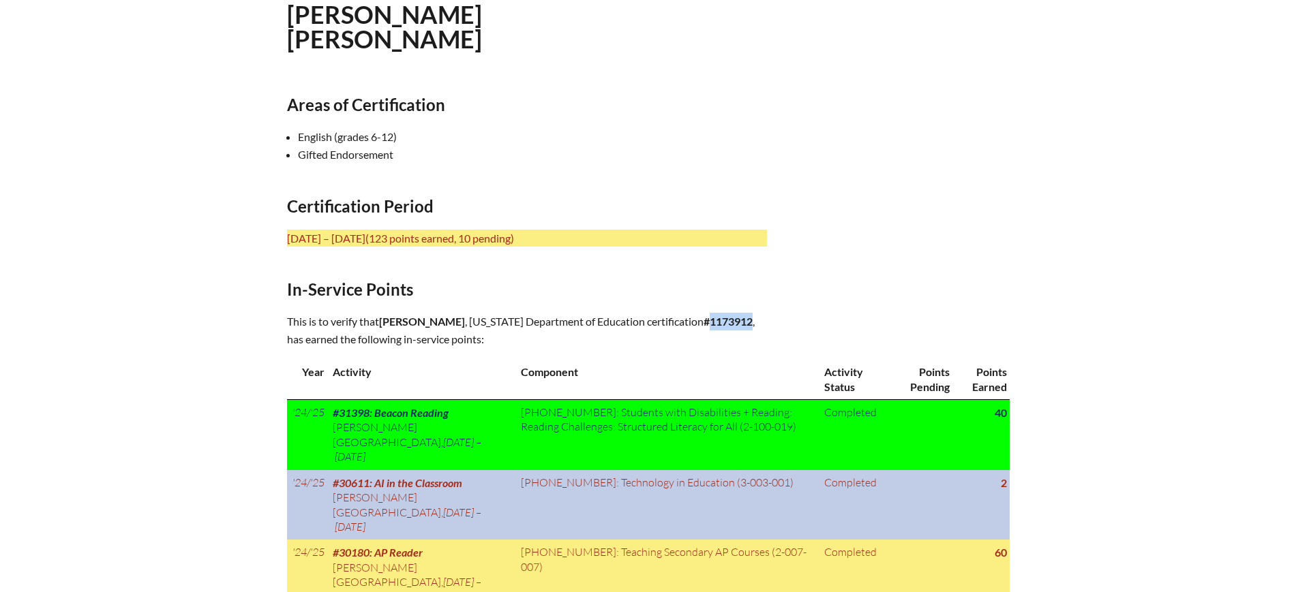
copy b "1173912"
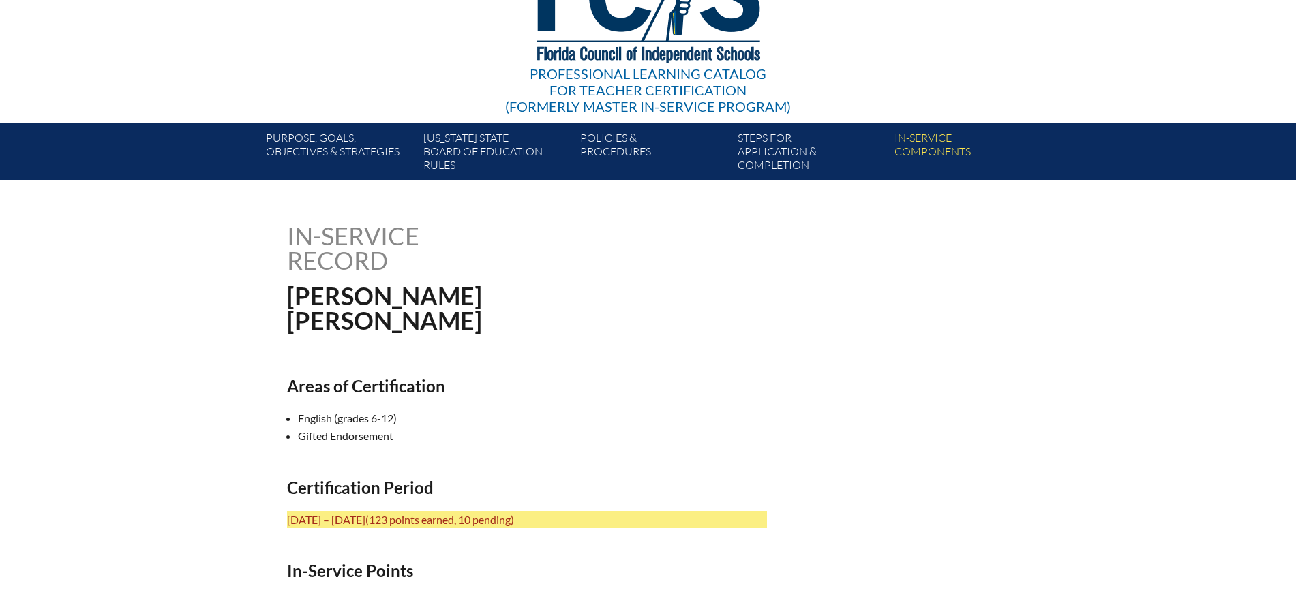
scroll to position [0, 0]
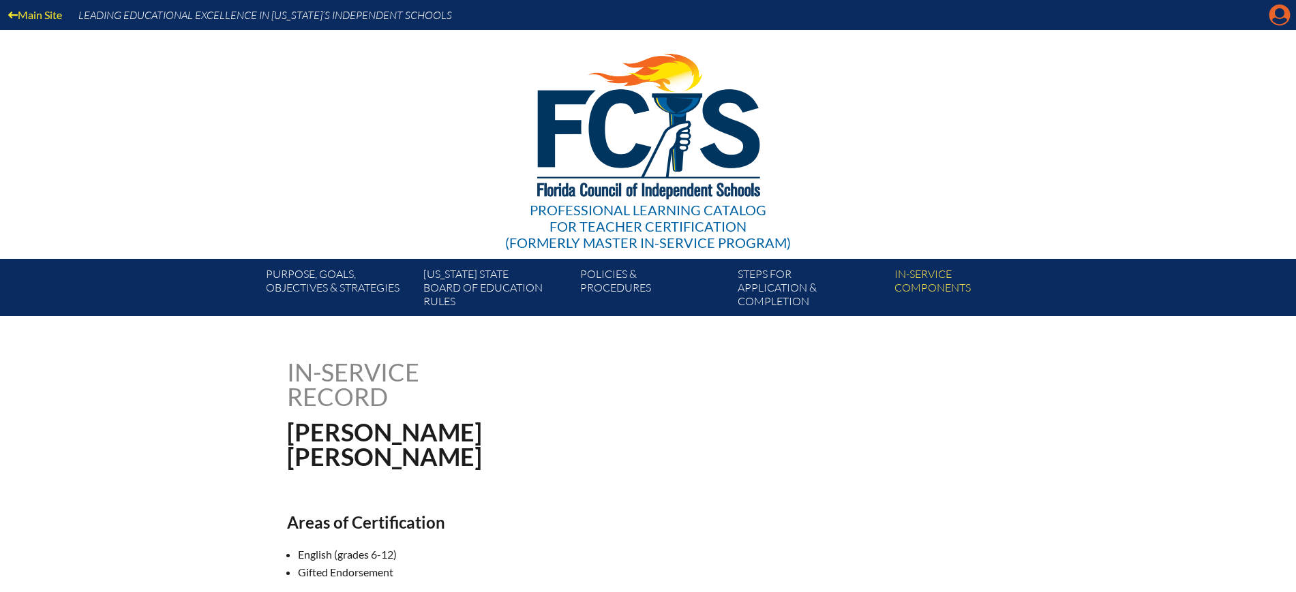
click at [1276, 13] on icon "Manage account" at bounding box center [1279, 15] width 22 height 22
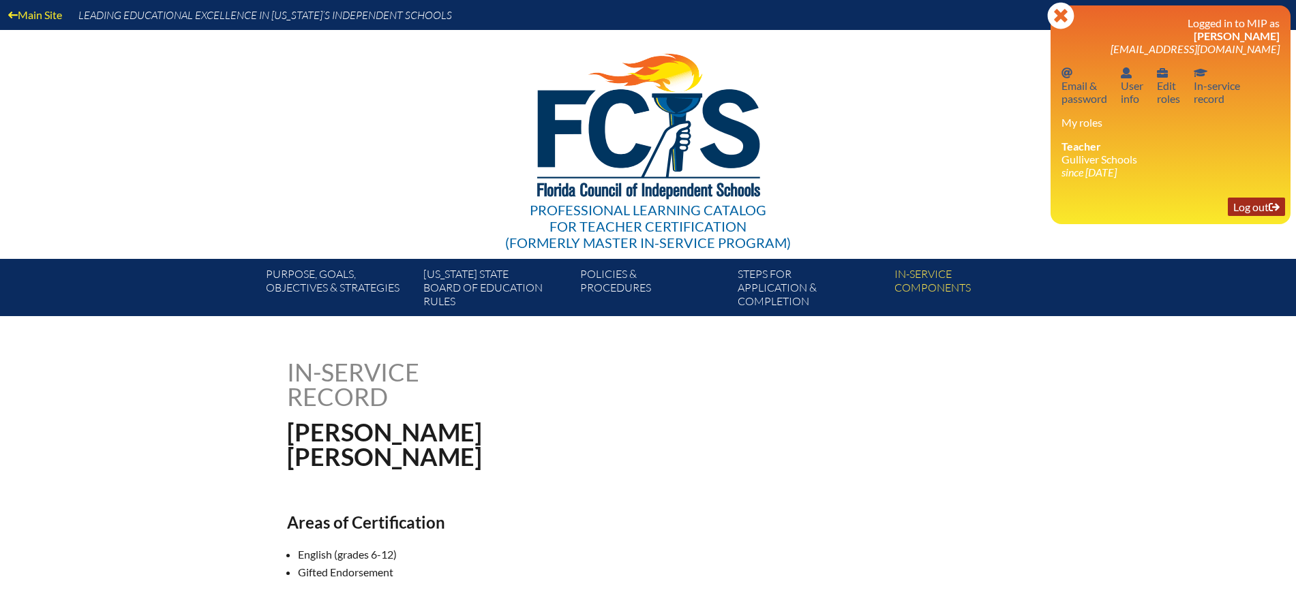
click at [1240, 203] on link "Log out Log out" at bounding box center [1255, 207] width 57 height 18
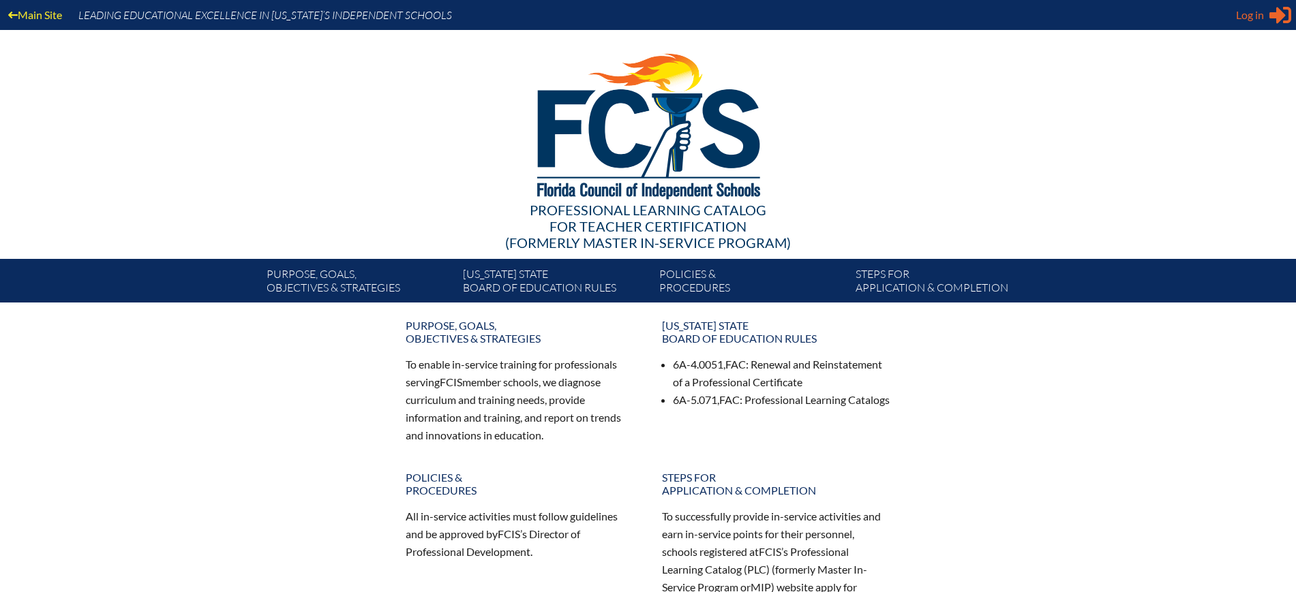
type input "[EMAIL_ADDRESS][DOMAIN_NAME]"
click at [1249, 22] on span "Log in" at bounding box center [1250, 15] width 28 height 16
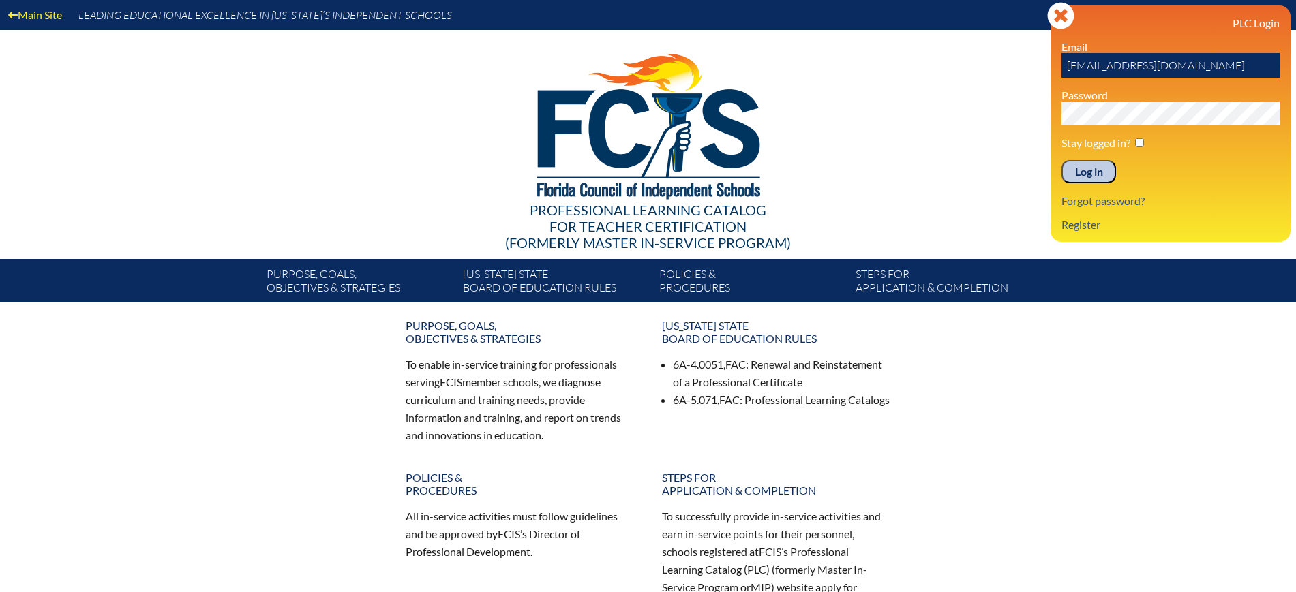
click at [1095, 170] on input "Log in" at bounding box center [1088, 171] width 55 height 23
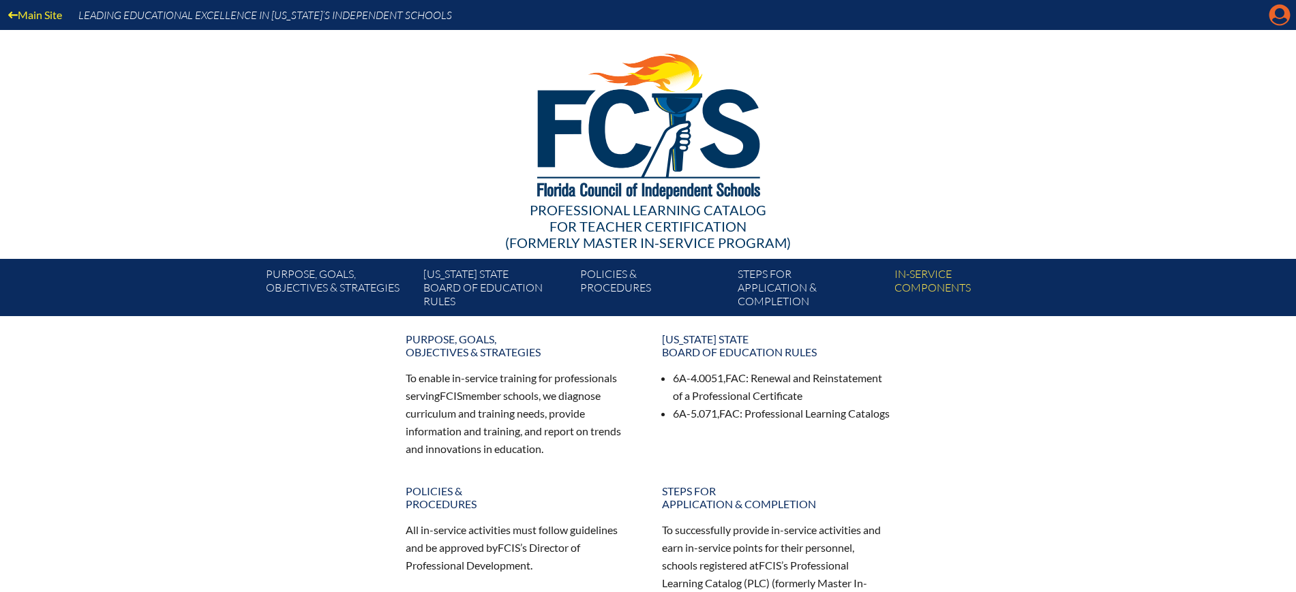
click at [1277, 16] on icon "Manage Account" at bounding box center [1279, 15] width 22 height 22
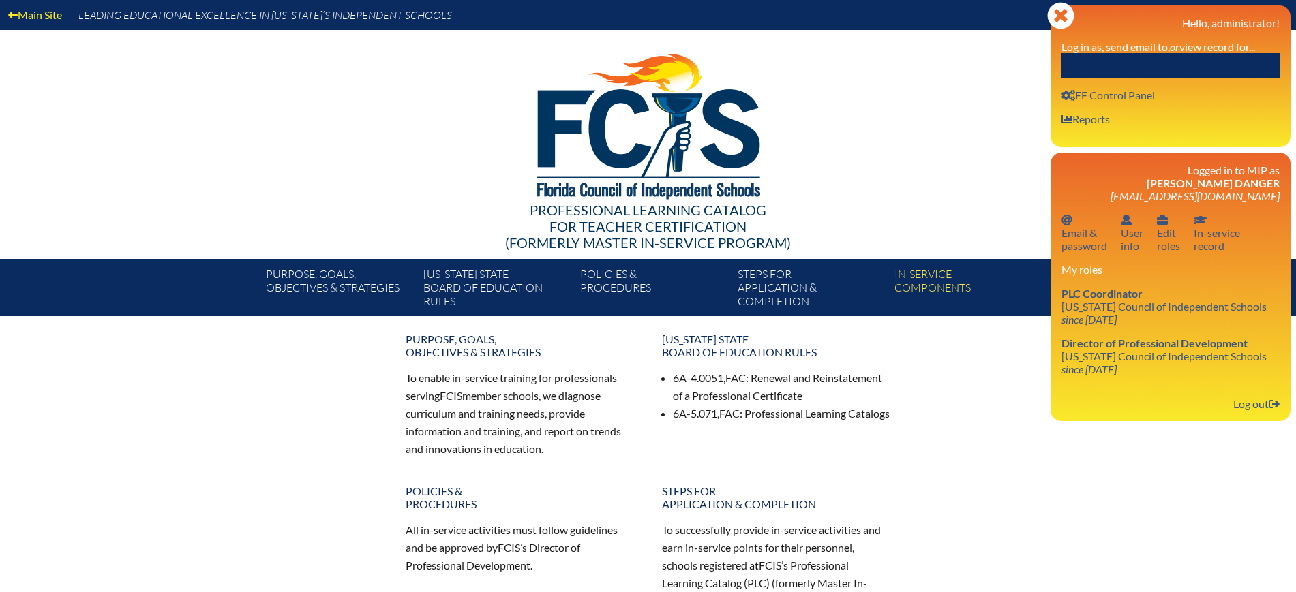
click at [1209, 63] on input "text" at bounding box center [1170, 65] width 218 height 25
paste input "[PERSON_NAME]"
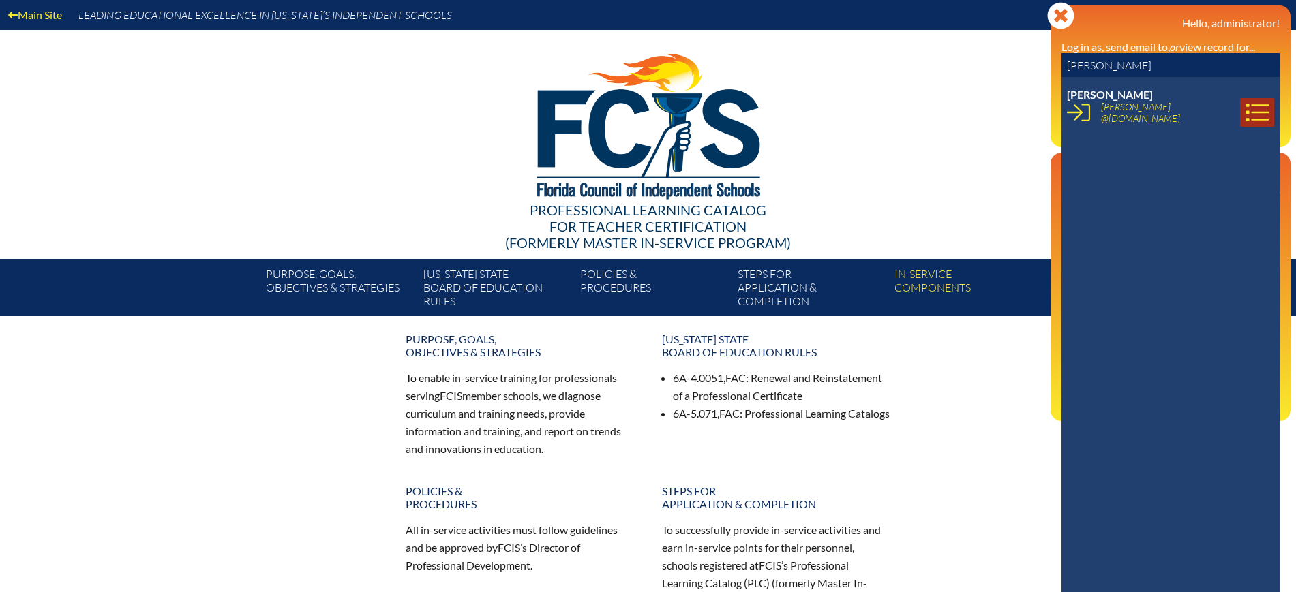
type input "[PERSON_NAME]"
click at [1245, 108] on icon at bounding box center [1256, 112] width 23 height 23
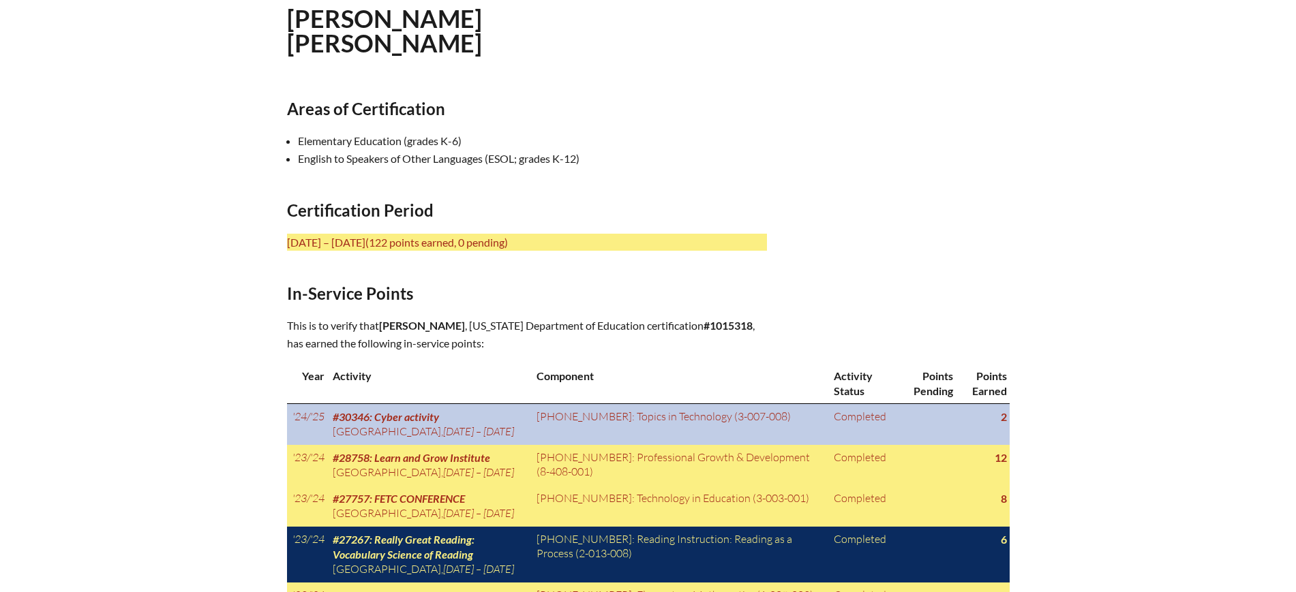
scroll to position [596, 0]
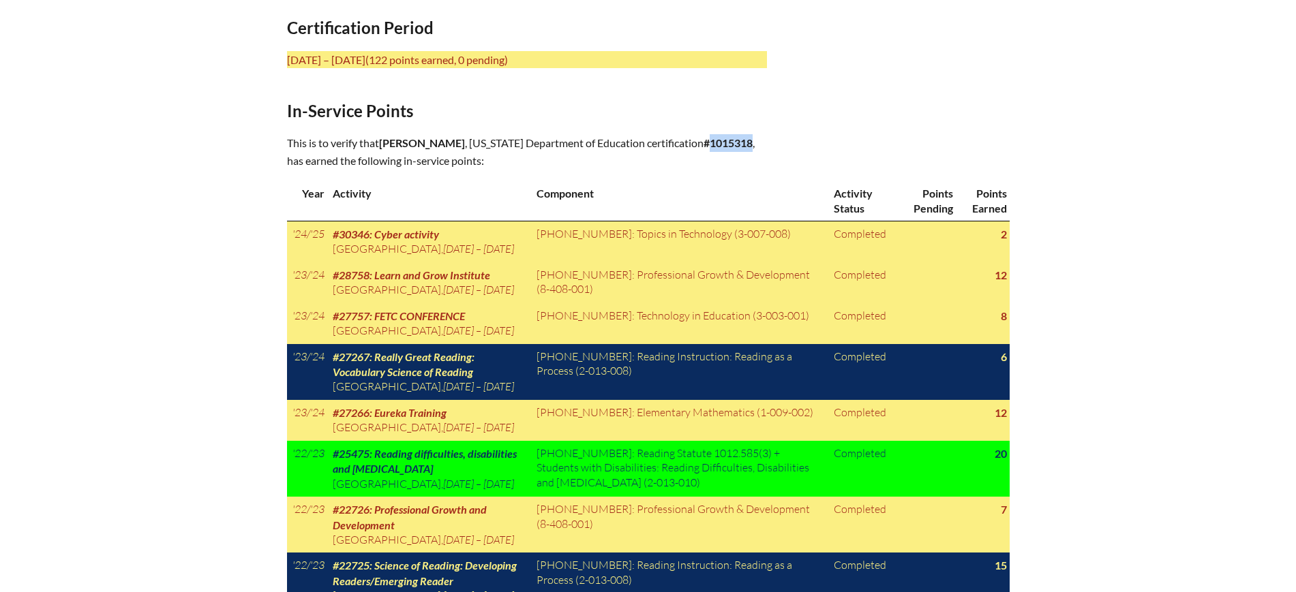
drag, startPoint x: 760, startPoint y: 138, endPoint x: 718, endPoint y: 146, distance: 42.4
click at [718, 146] on b "#1015318" at bounding box center [727, 142] width 49 height 13
copy b "1015318"
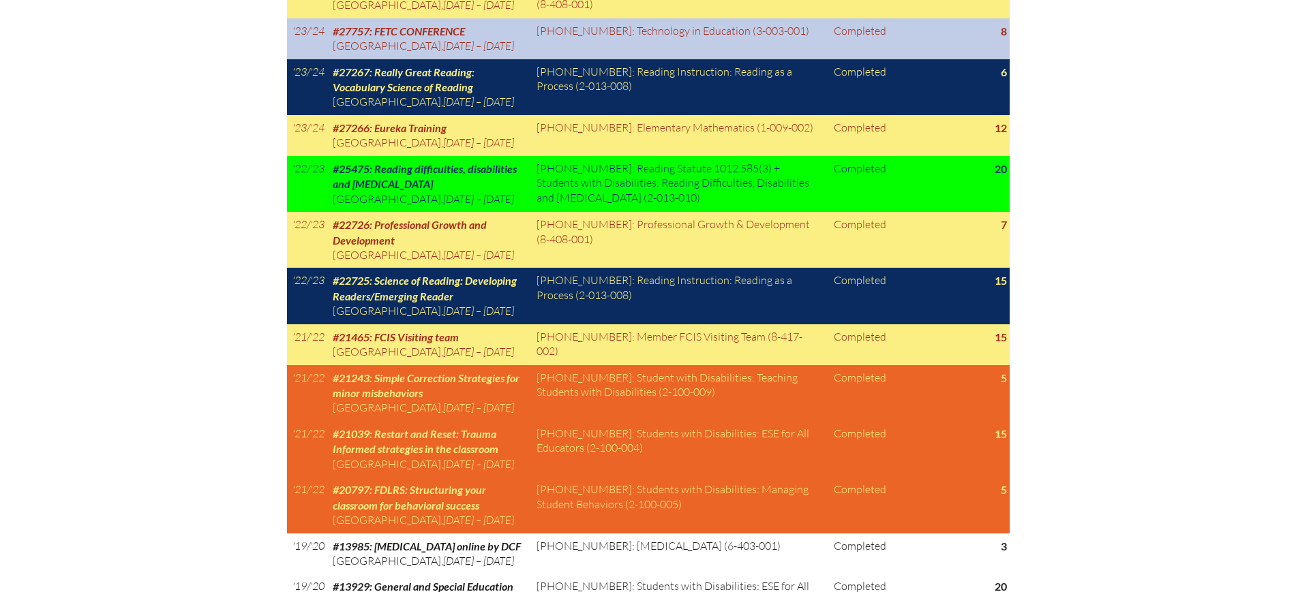
scroll to position [852, 0]
